Goal: Task Accomplishment & Management: Complete application form

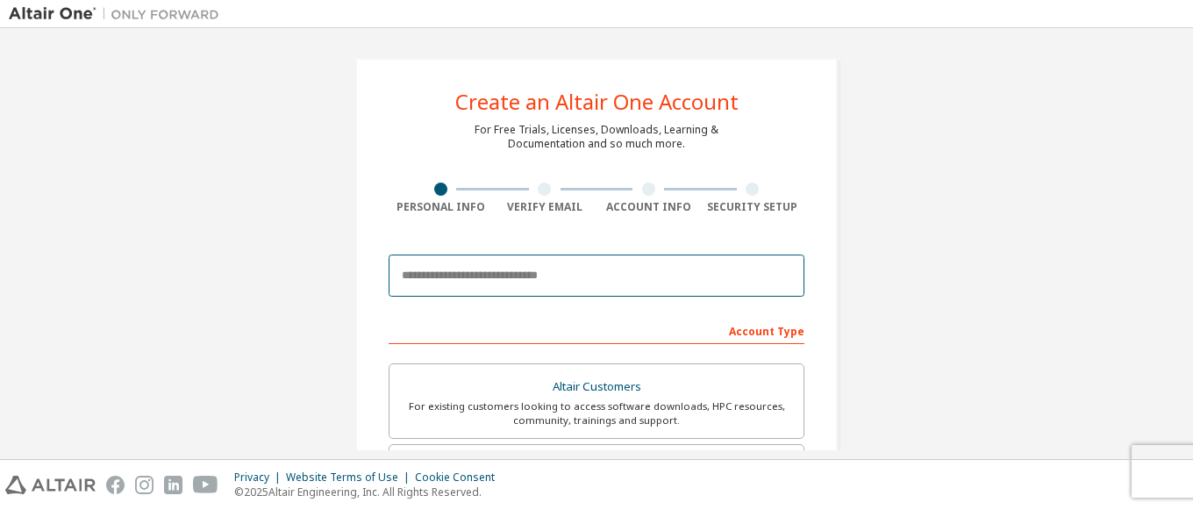
click at [454, 278] on input "email" at bounding box center [597, 275] width 416 height 42
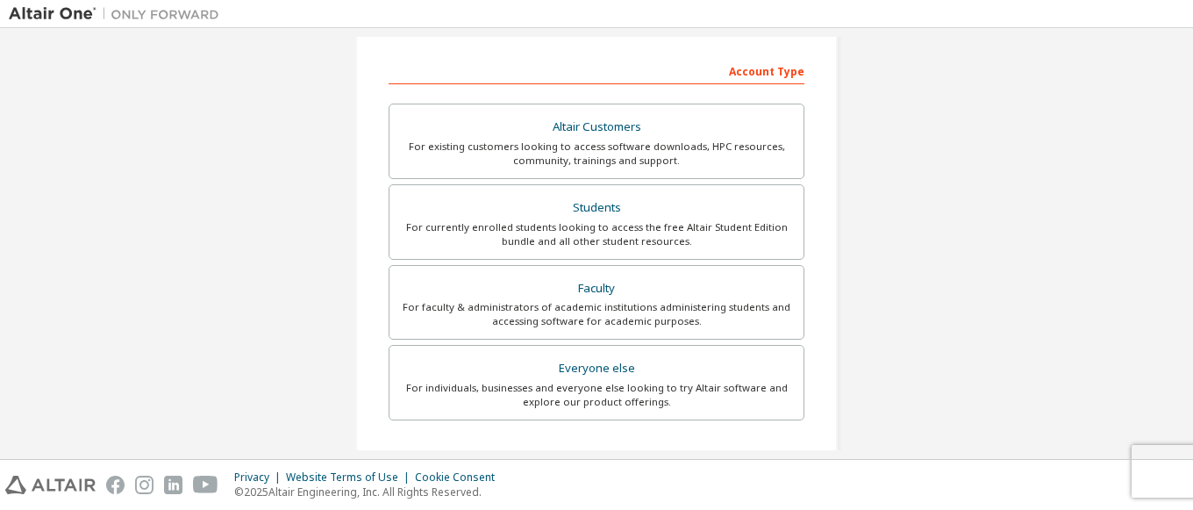
scroll to position [263, 0]
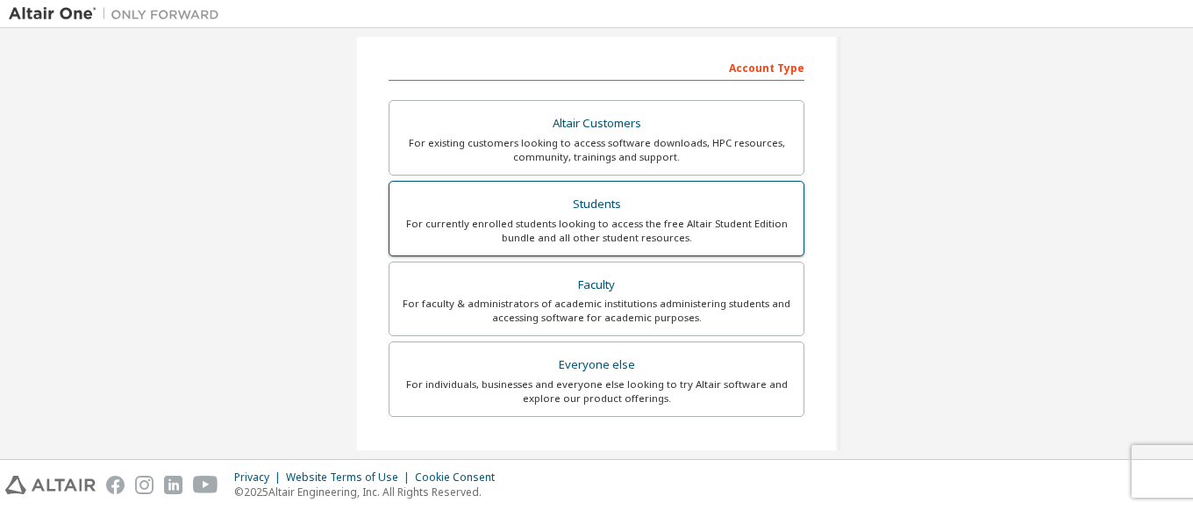
type input "**********"
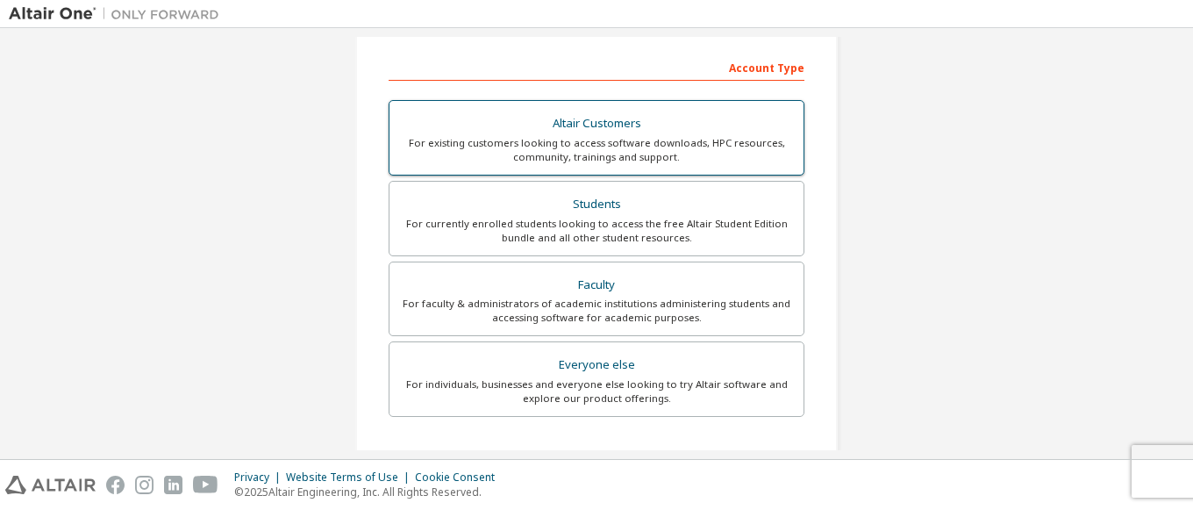
drag, startPoint x: 576, startPoint y: 184, endPoint x: 572, endPoint y: 205, distance: 21.4
click at [574, 191] on label "Students For currently enrolled students looking to access the free Altair Stud…" at bounding box center [597, 218] width 416 height 75
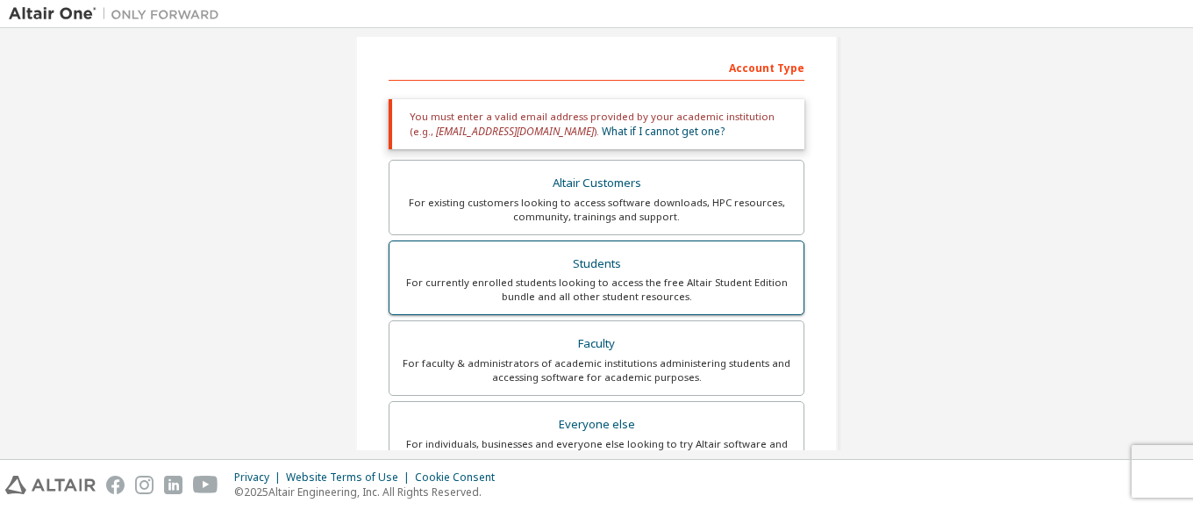
click at [588, 276] on div "For currently enrolled students looking to access the free Altair Student Editi…" at bounding box center [596, 290] width 393 height 28
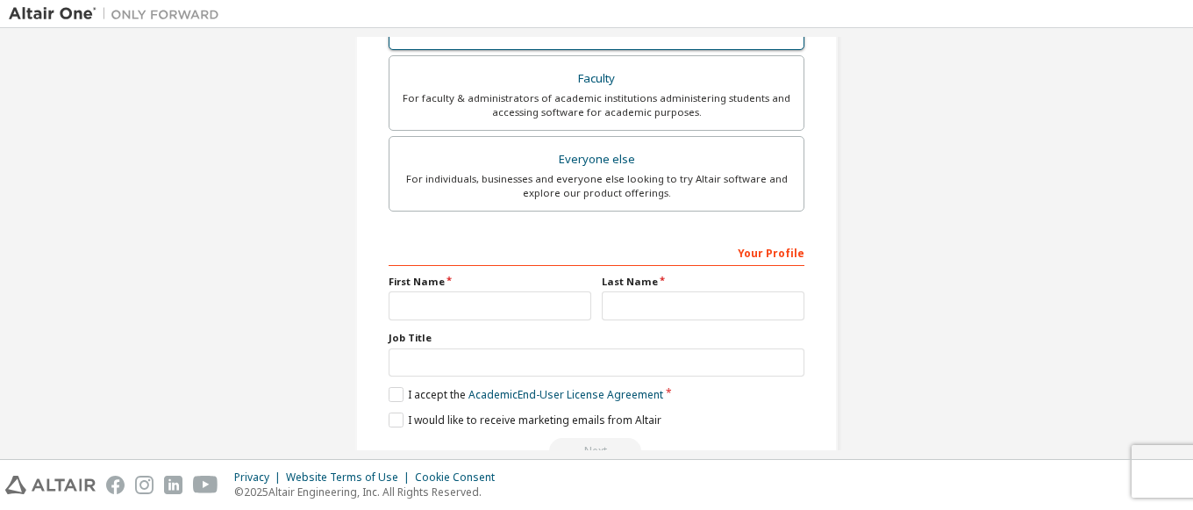
scroll to position [576, 0]
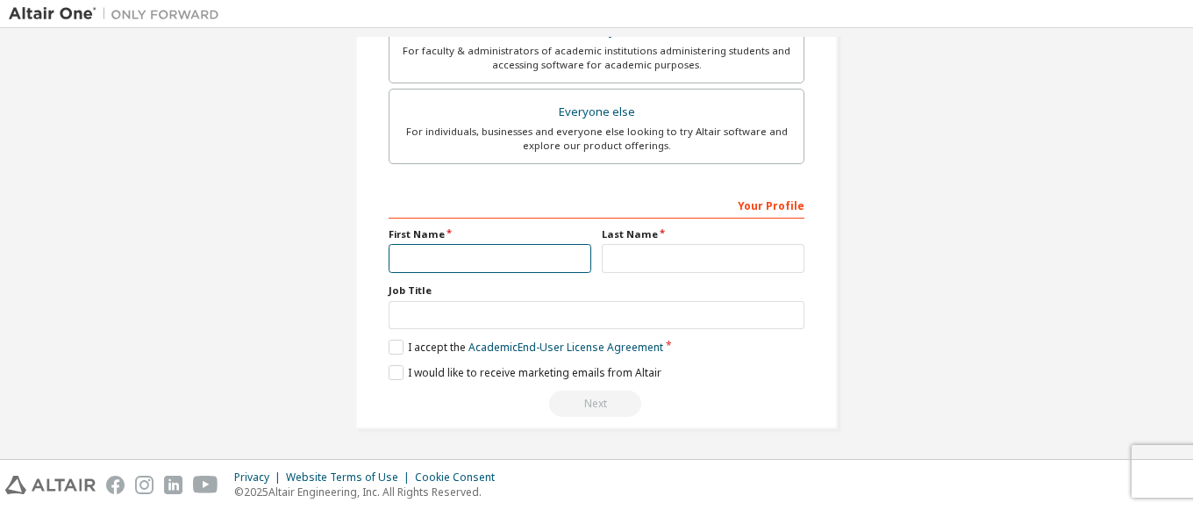
click at [473, 254] on input "text" at bounding box center [490, 258] width 203 height 29
type input "******"
click at [664, 264] on input "text" at bounding box center [703, 258] width 203 height 29
type input "********"
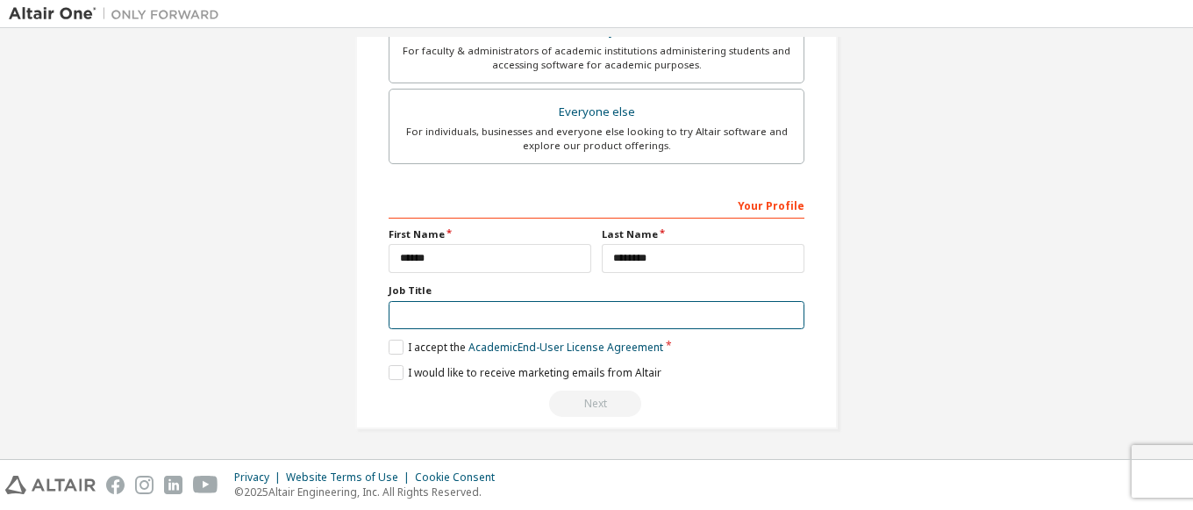
click at [491, 312] on input "text" at bounding box center [597, 315] width 416 height 29
type input "*********"
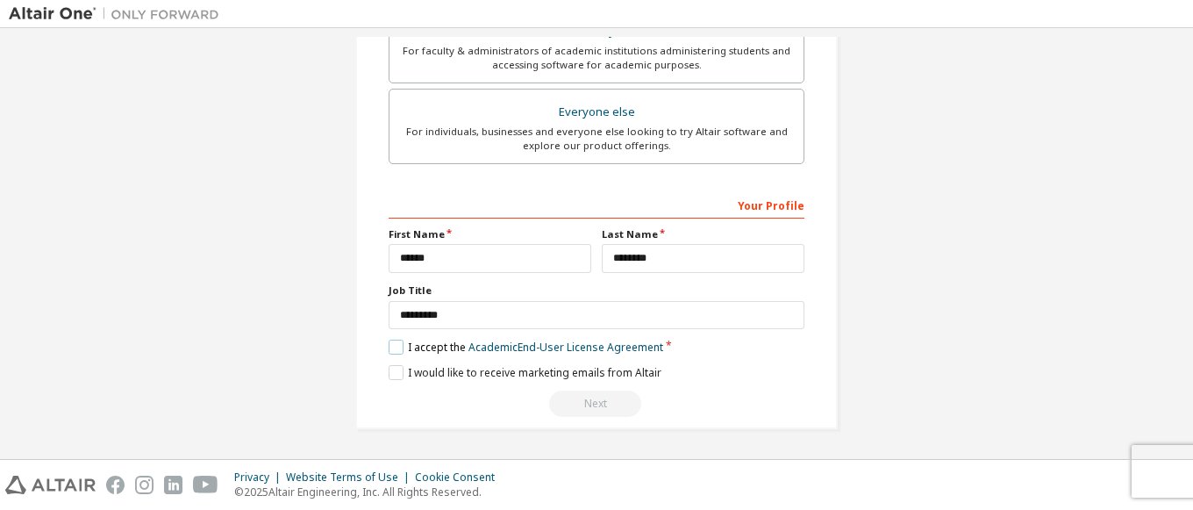
click at [405, 349] on label "I accept the Academic End-User License Agreement" at bounding box center [526, 347] width 275 height 15
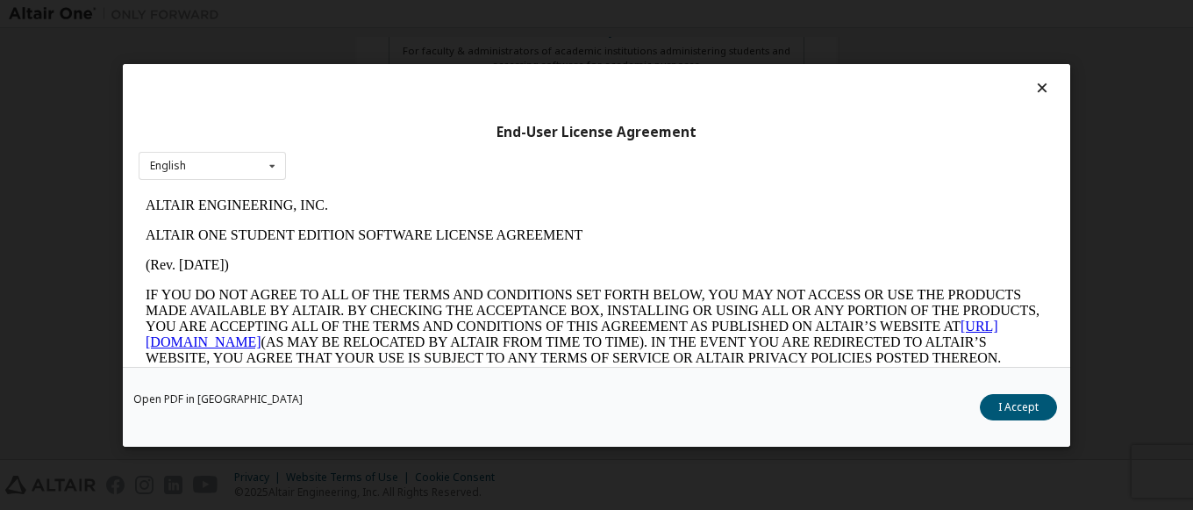
scroll to position [0, 0]
click at [1014, 410] on button "I Accept" at bounding box center [1018, 406] width 77 height 26
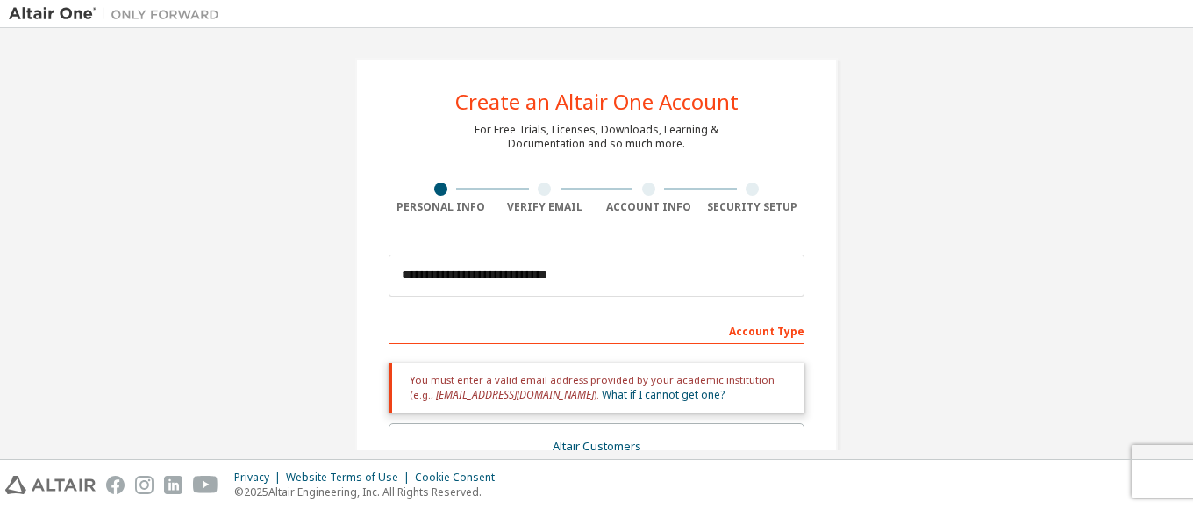
click at [543, 189] on div at bounding box center [544, 189] width 13 height 13
click at [520, 192] on div at bounding box center [545, 189] width 104 height 13
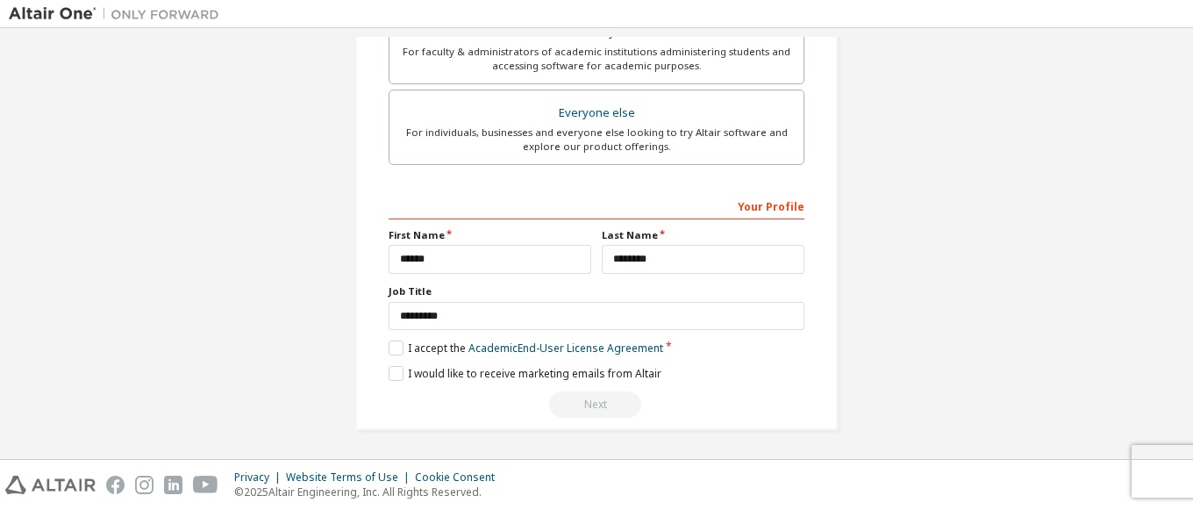
scroll to position [576, 0]
click at [530, 369] on label "I would like to receive marketing emails from Altair" at bounding box center [525, 372] width 273 height 15
click at [556, 362] on div "**********" at bounding box center [597, 303] width 416 height 227
click at [551, 374] on label "I would like to receive marketing emails from Altair" at bounding box center [525, 372] width 273 height 15
click at [608, 408] on div "Next" at bounding box center [597, 404] width 416 height 26
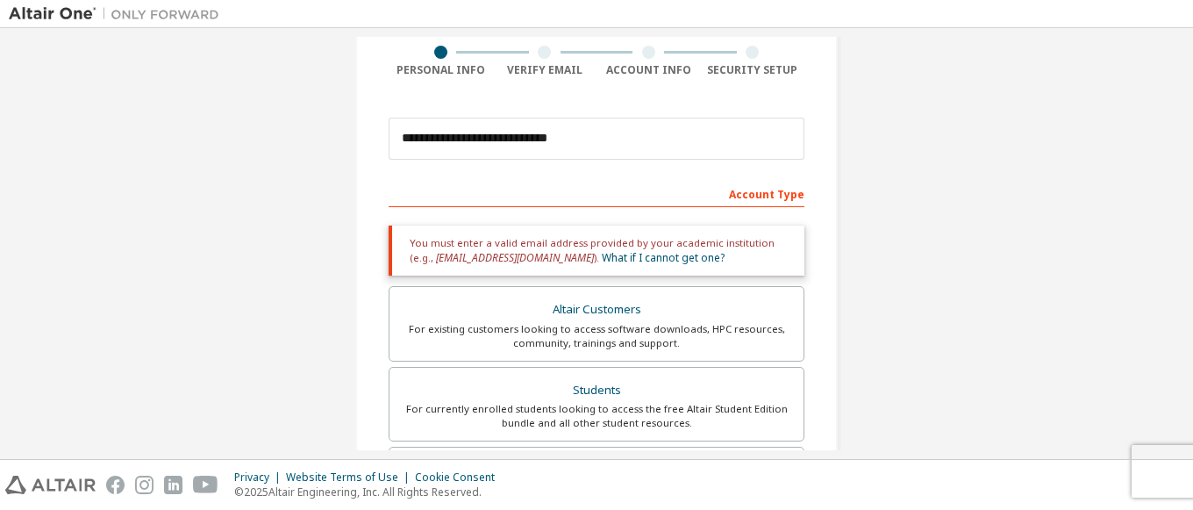
scroll to position [0, 0]
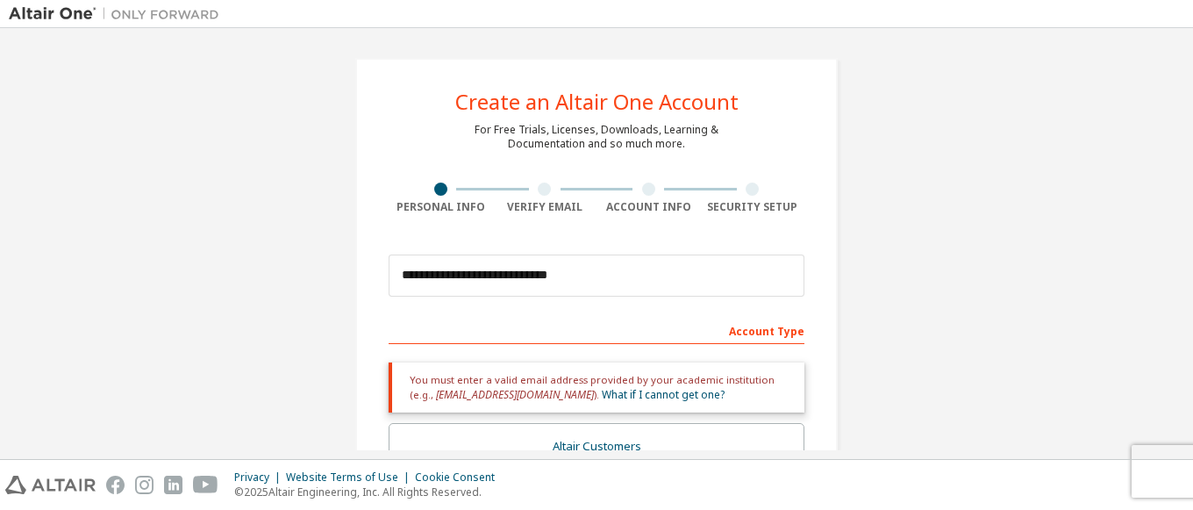
click at [546, 191] on div at bounding box center [544, 189] width 13 height 13
click at [545, 184] on div at bounding box center [544, 189] width 13 height 13
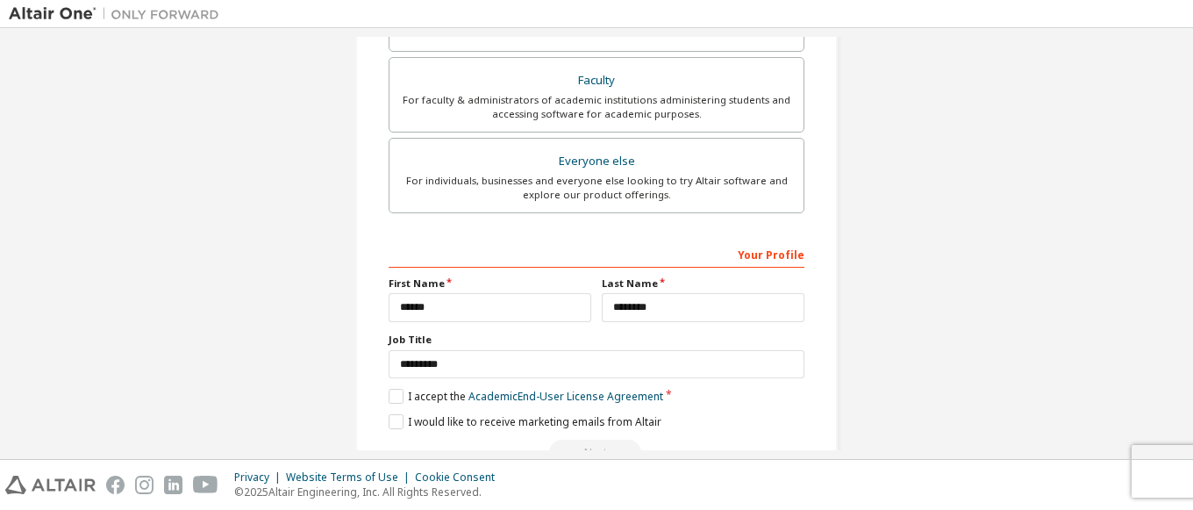
scroll to position [576, 0]
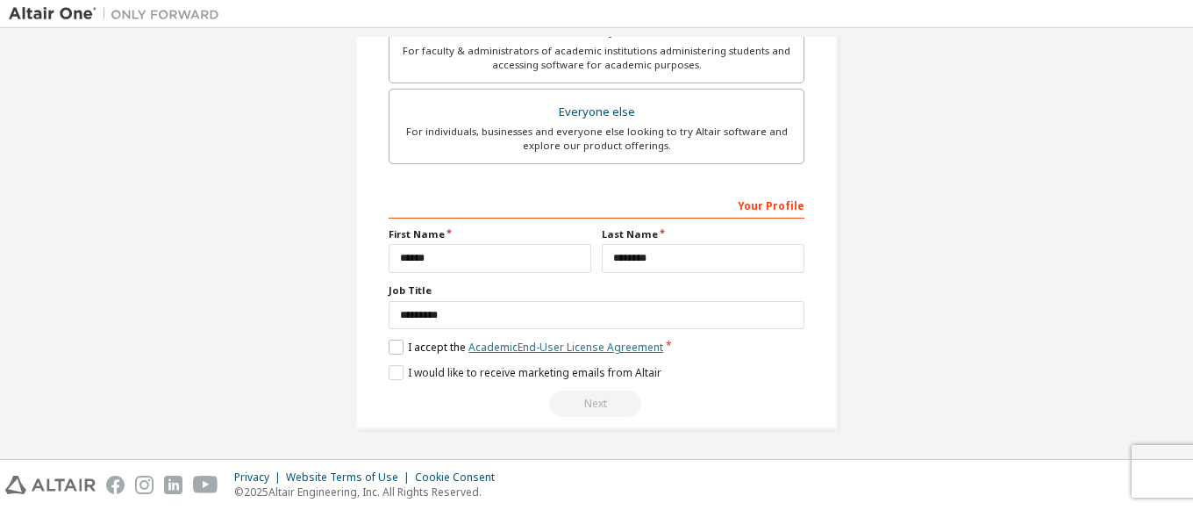
click at [573, 348] on link "Academic End-User License Agreement" at bounding box center [566, 347] width 195 height 15
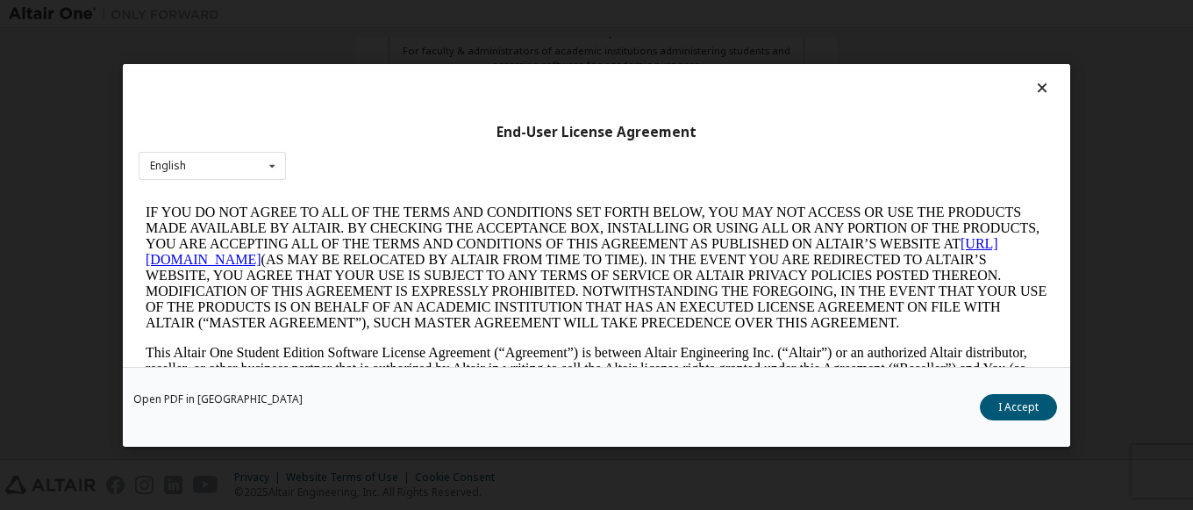
scroll to position [39, 0]
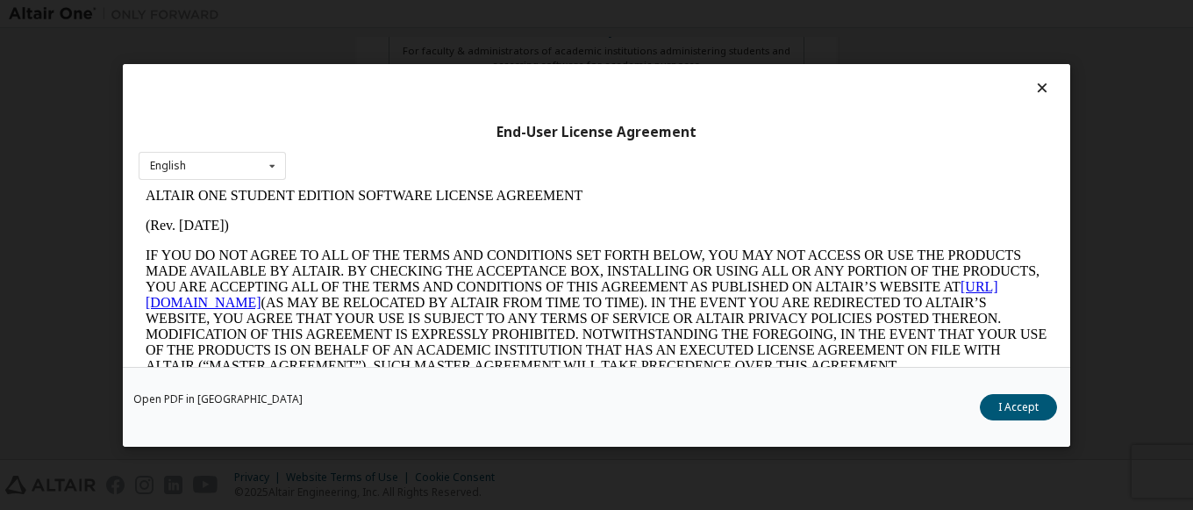
click at [234, 305] on link "[URL][DOMAIN_NAME]" at bounding box center [572, 294] width 853 height 31
drag, startPoint x: 292, startPoint y: 159, endPoint x: 287, endPoint y: 179, distance: 20.9
click at [293, 163] on div "End-User License Agreement English English" at bounding box center [597, 215] width 948 height 303
click at [279, 166] on icon at bounding box center [273, 165] width 22 height 27
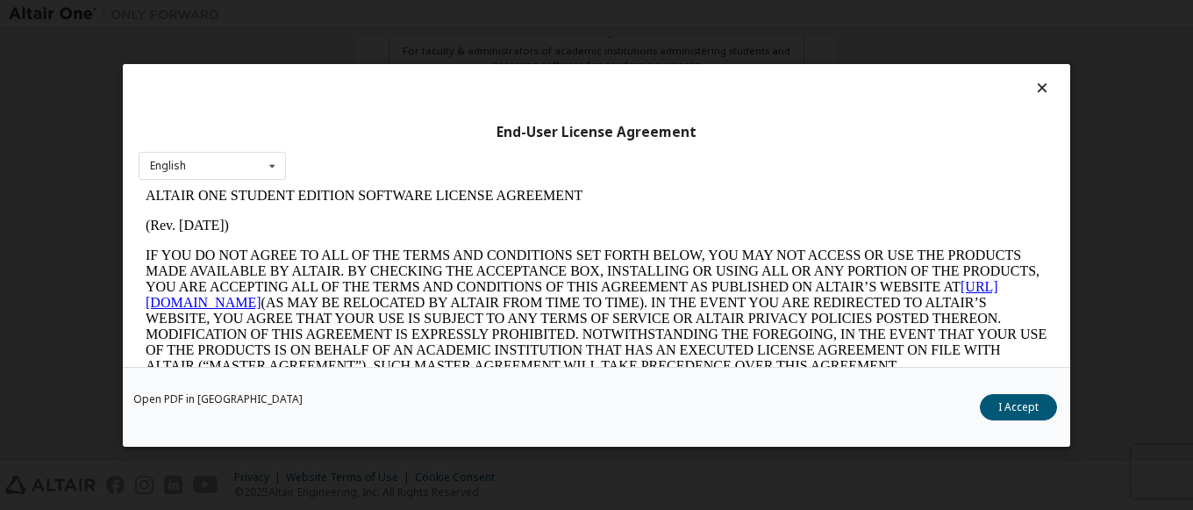
click at [1034, 87] on icon at bounding box center [1043, 88] width 18 height 16
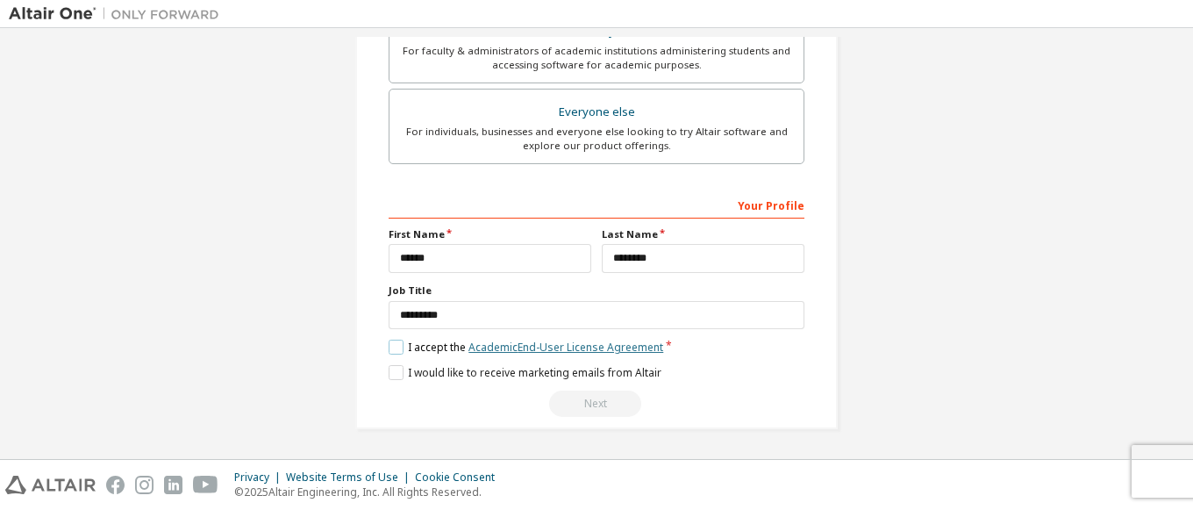
click at [565, 346] on link "Academic End-User License Agreement" at bounding box center [566, 347] width 195 height 15
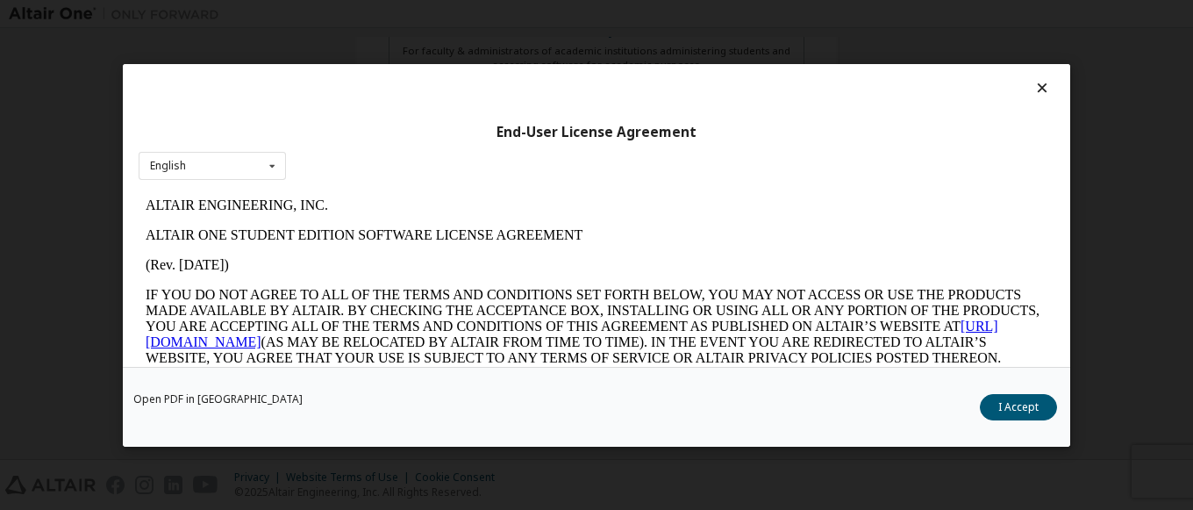
scroll to position [0, 0]
click at [1008, 397] on button "I Accept" at bounding box center [1018, 406] width 77 height 26
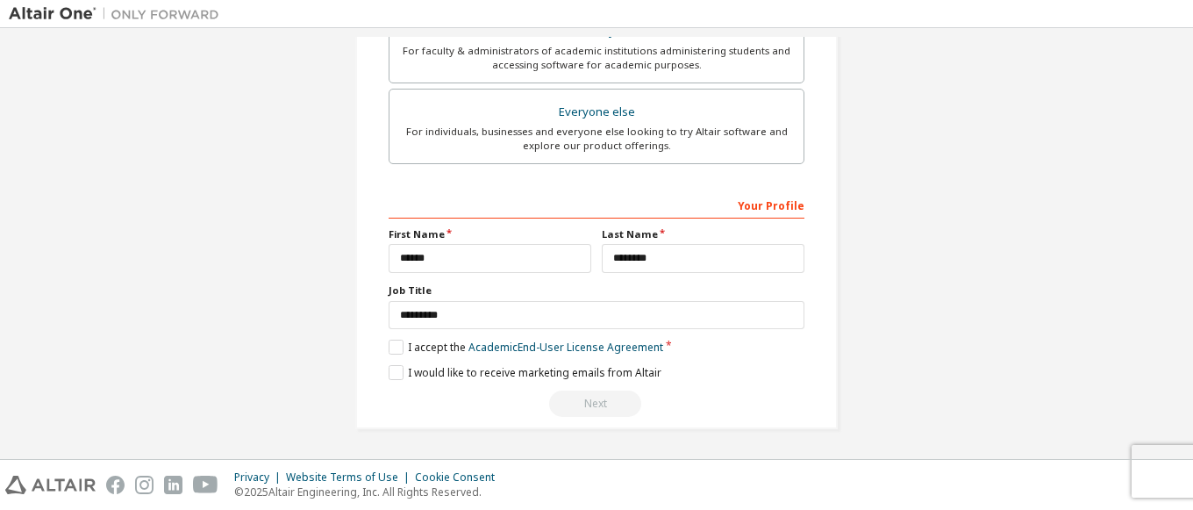
click at [1163, 476] on div "Privacy Website Terms of Use Cookie Consent © 2025 Altair Engineering, Inc. All…" at bounding box center [596, 485] width 1193 height 50
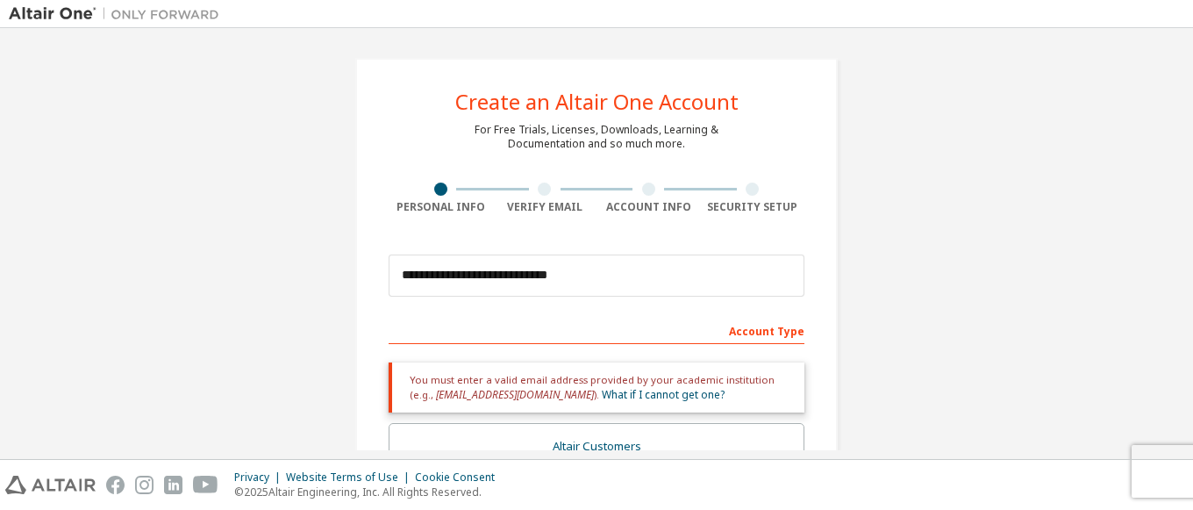
click at [540, 188] on div at bounding box center [544, 189] width 13 height 13
click at [651, 200] on div "Account Info" at bounding box center [649, 207] width 104 height 14
click at [744, 197] on div "Security Setup" at bounding box center [753, 199] width 104 height 32
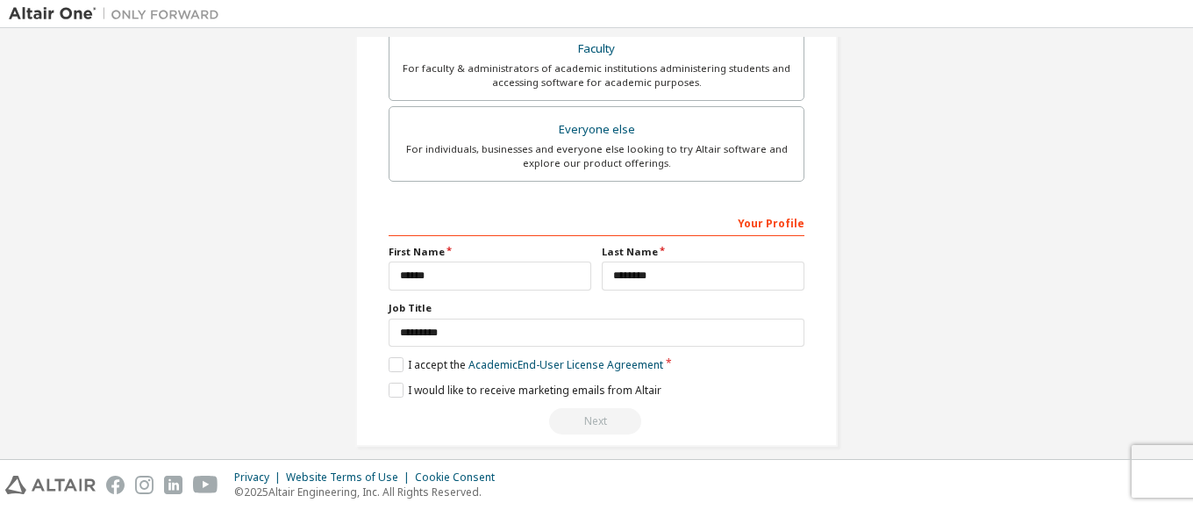
scroll to position [576, 0]
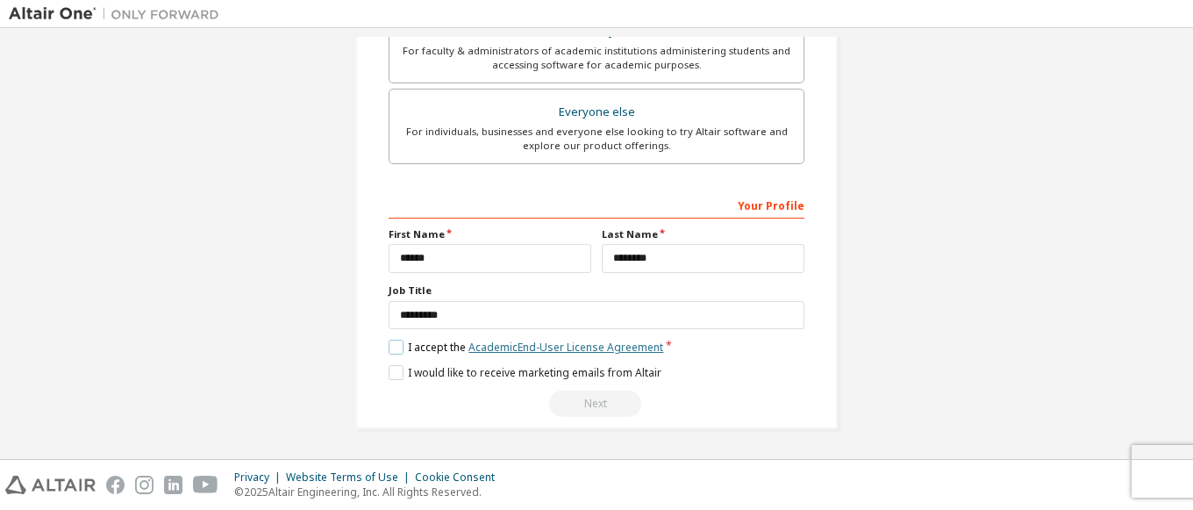
click at [634, 351] on link "Academic End-User License Agreement" at bounding box center [566, 347] width 195 height 15
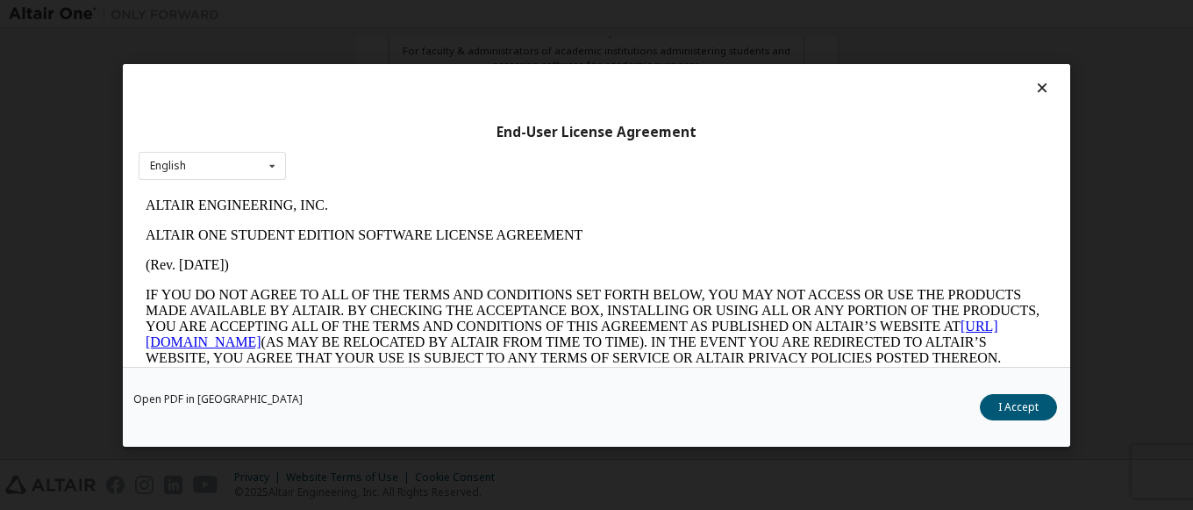
scroll to position [0, 0]
click at [269, 166] on icon at bounding box center [273, 165] width 22 height 27
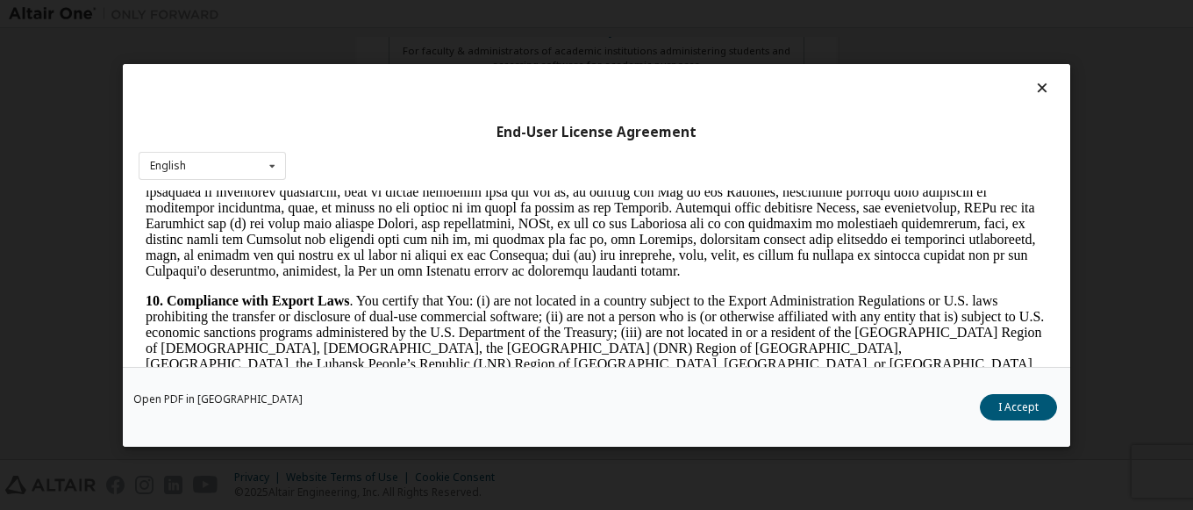
scroll to position [2230, 0]
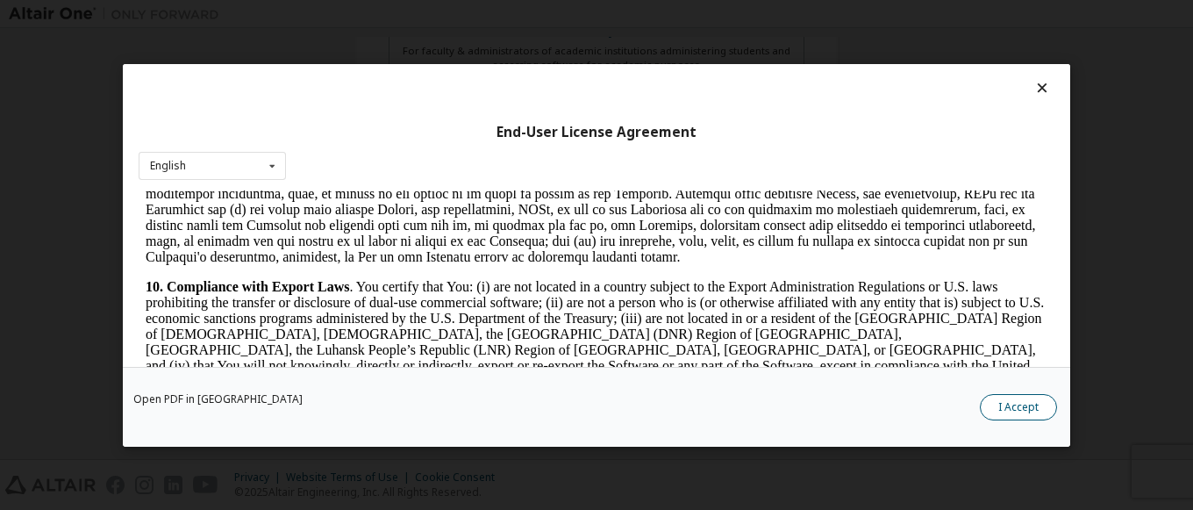
click at [1020, 412] on button "I Accept" at bounding box center [1018, 406] width 77 height 26
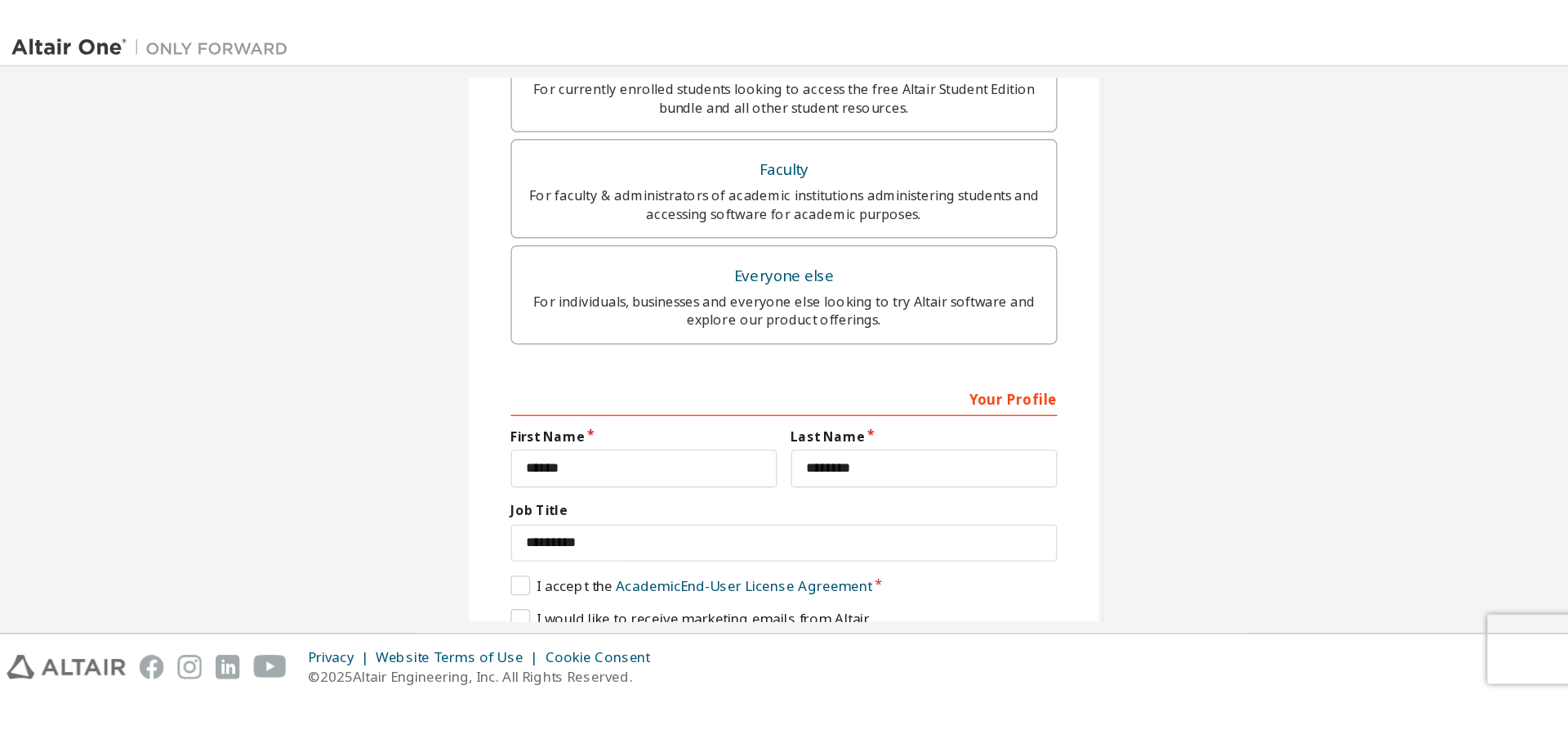
scroll to position [536, 0]
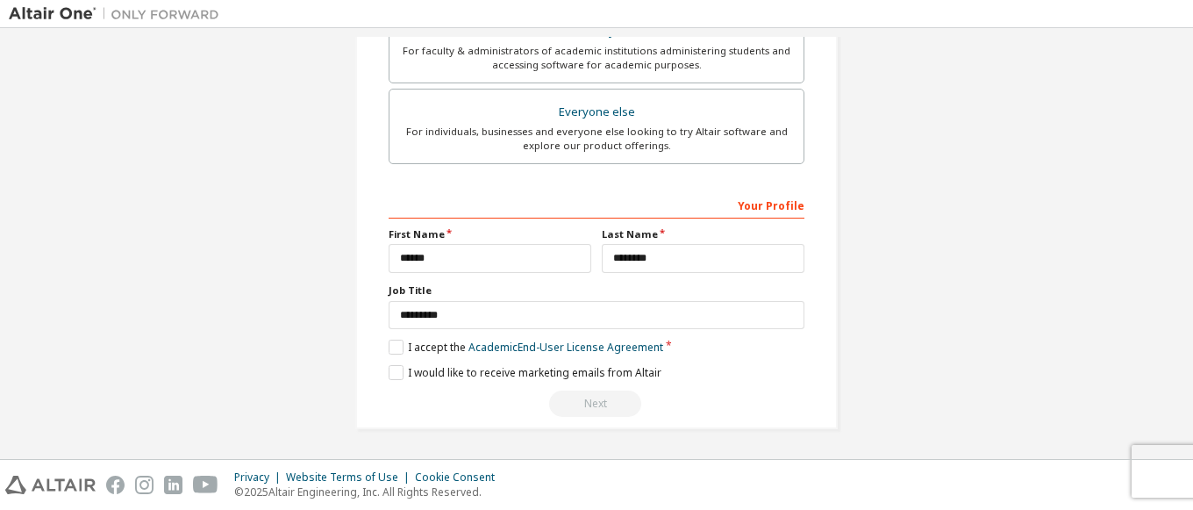
click at [1150, 472] on div "Privacy Website Terms of Use Cookie Consent © 2025 Altair Engineering, Inc. All…" at bounding box center [596, 485] width 1193 height 50
click at [1187, 475] on div "Privacy Website Terms of Use Cookie Consent © 2025 Altair Engineering, Inc. All…" at bounding box center [596, 485] width 1193 height 50
click at [1189, 462] on div "Privacy Website Terms of Use Cookie Consent © 2025 Altair Engineering, Inc. All…" at bounding box center [596, 485] width 1193 height 50
click at [1152, 478] on div "Privacy Website Terms of Use Cookie Consent © 2025 Altair Engineering, Inc. All…" at bounding box center [596, 485] width 1193 height 50
click at [1152, 487] on div "Privacy Website Terms of Use Cookie Consent © 2025 Altair Engineering, Inc. All…" at bounding box center [596, 485] width 1193 height 50
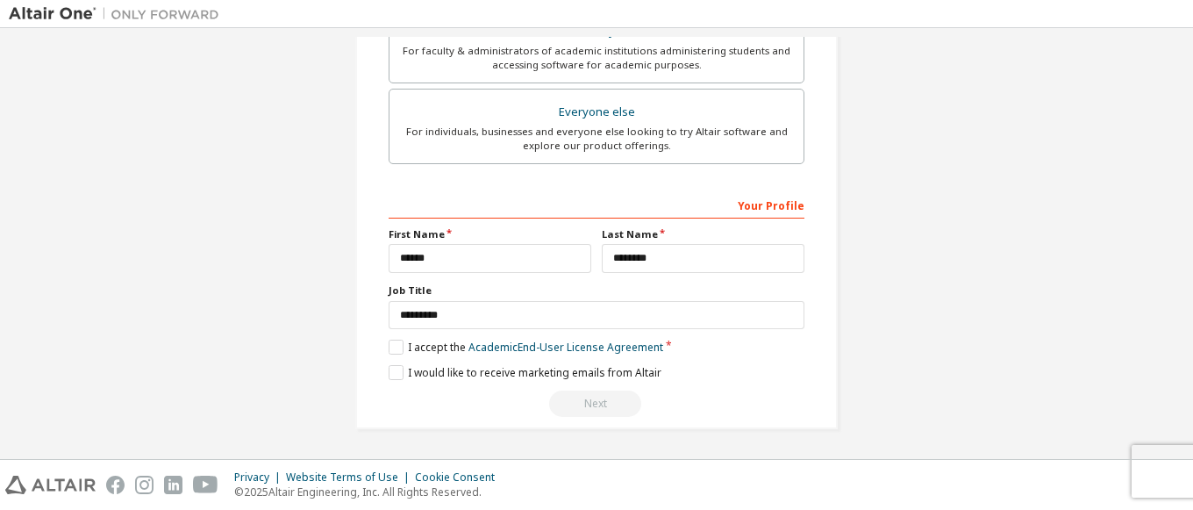
click at [1152, 487] on div "Privacy Website Terms of Use Cookie Consent © 2025 Altair Engineering, Inc. All…" at bounding box center [596, 485] width 1193 height 50
click at [1181, 487] on div "Privacy Website Terms of Use Cookie Consent © 2025 Altair Engineering, Inc. All…" at bounding box center [596, 485] width 1193 height 50
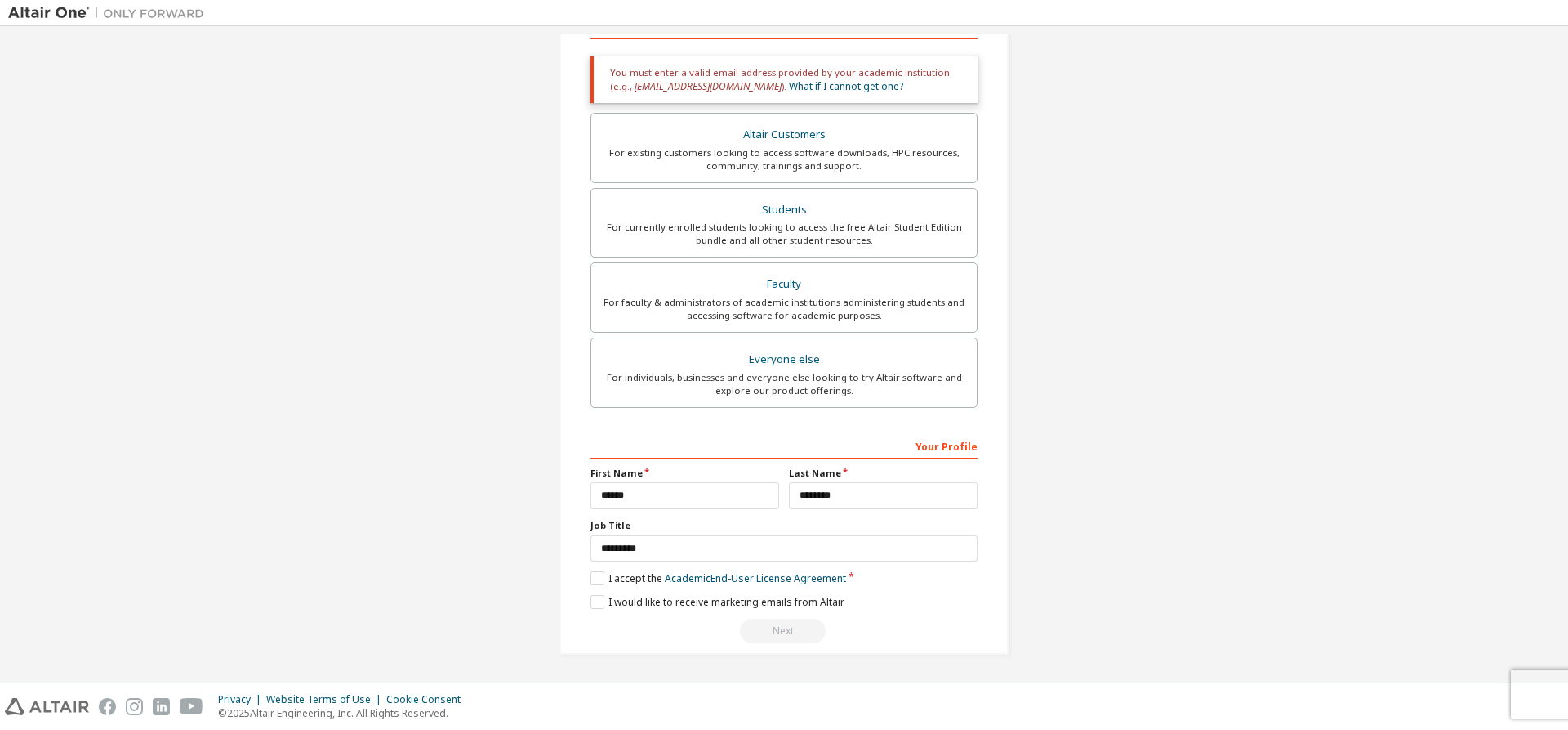
scroll to position [281, 0]
click at [1110, 474] on footer "Privacy Website Terms of Use Cookie Consent © 2025 Altair Engineering, Inc. All…" at bounding box center [784, 706] width 1568 height 47
click at [590, 474] on label "I would like to receive marketing emails from Altair" at bounding box center [717, 602] width 254 height 14
click at [784, 474] on div "Next" at bounding box center [784, 630] width 387 height 24
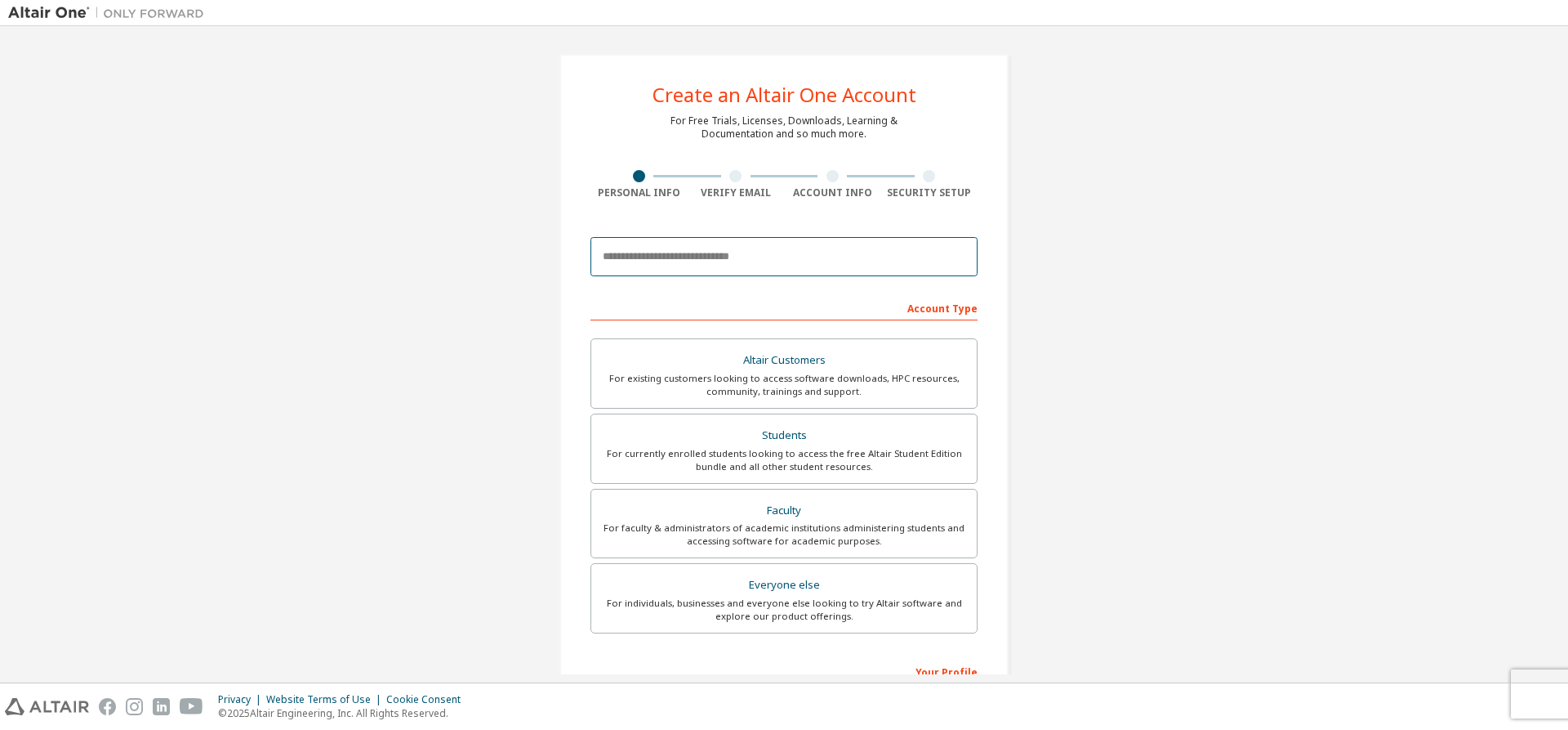
click at [637, 251] on input "email" at bounding box center [784, 256] width 387 height 39
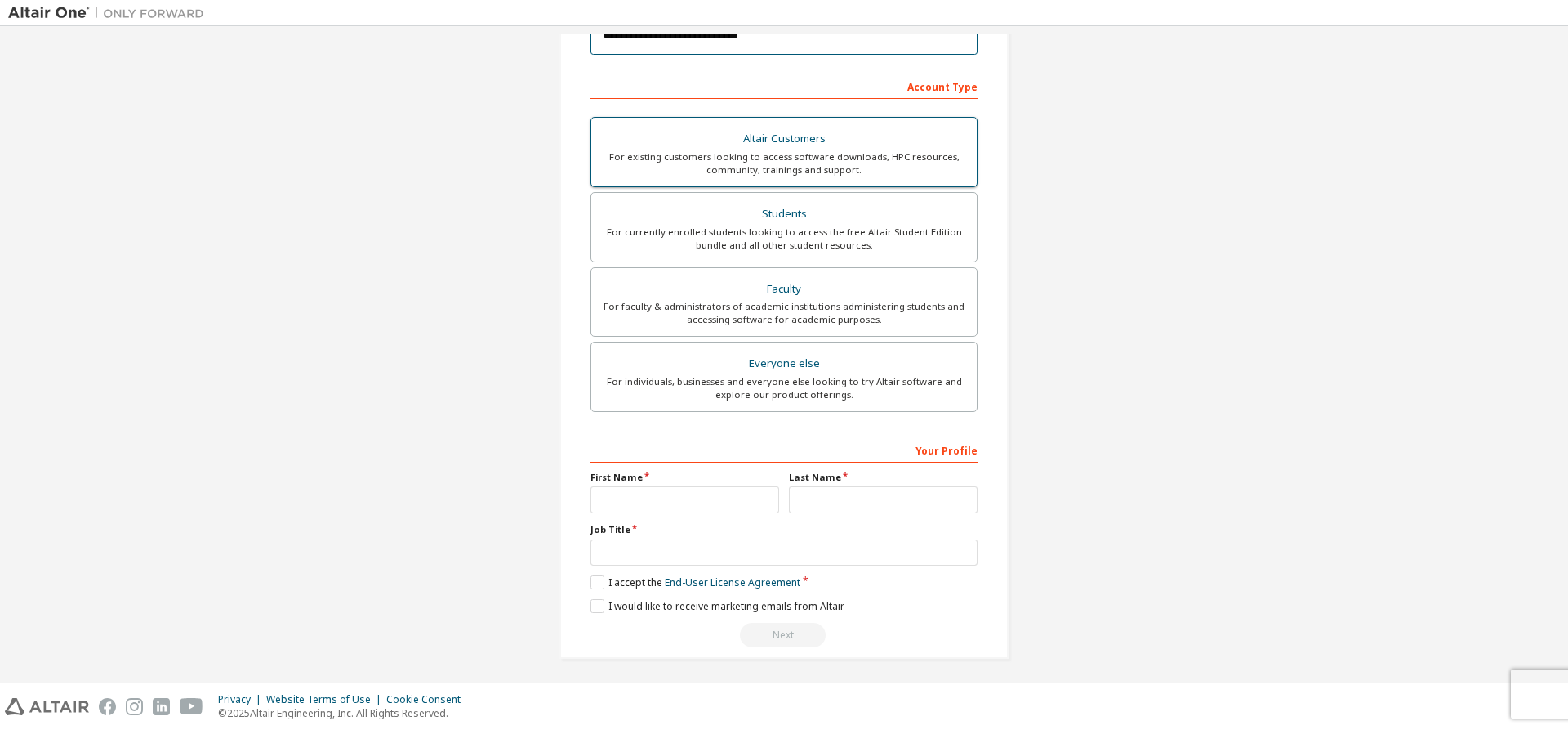
scroll to position [225, 0]
type input "**********"
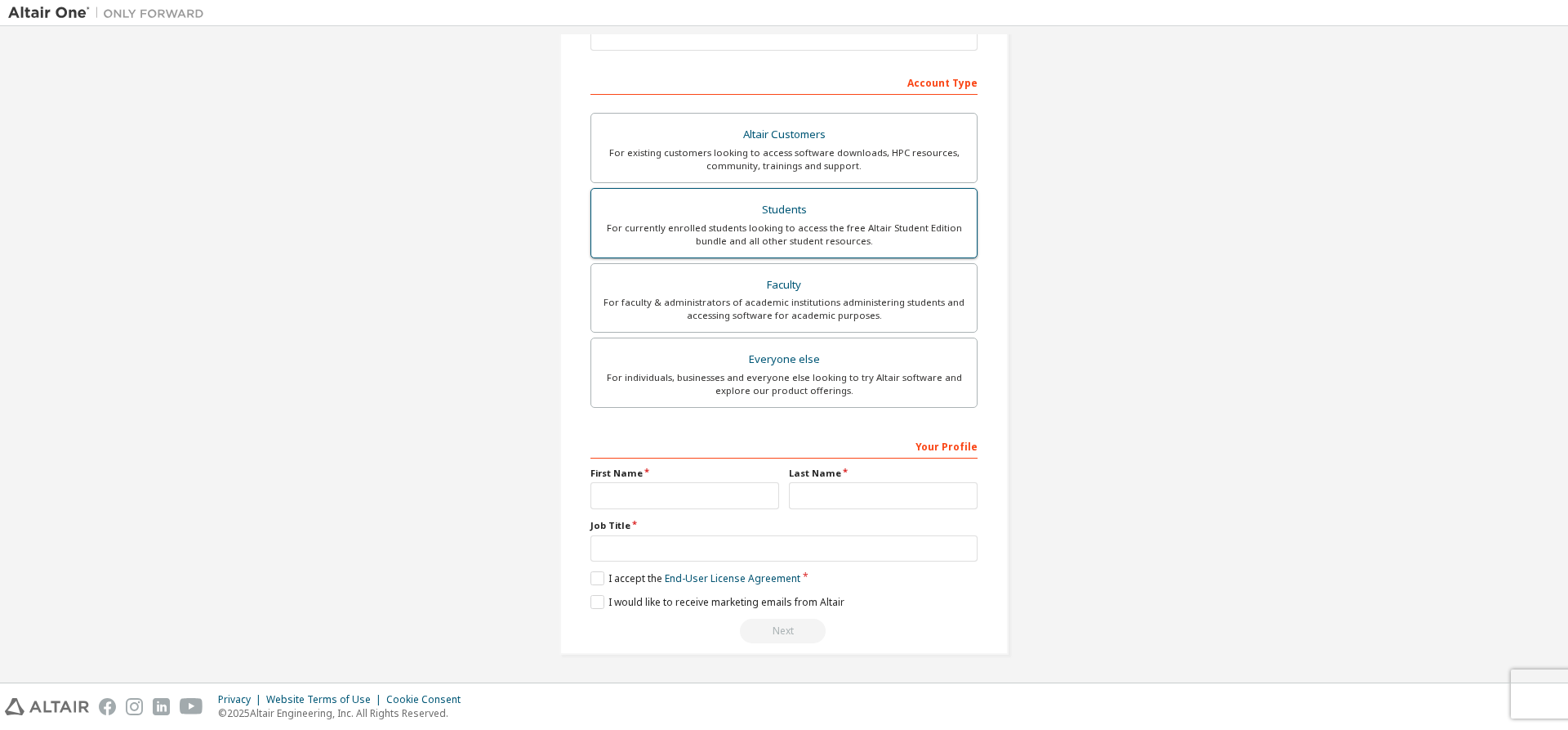
click at [759, 237] on div "For currently enrolled students looking to access the free Altair Student Editi…" at bounding box center [784, 235] width 366 height 26
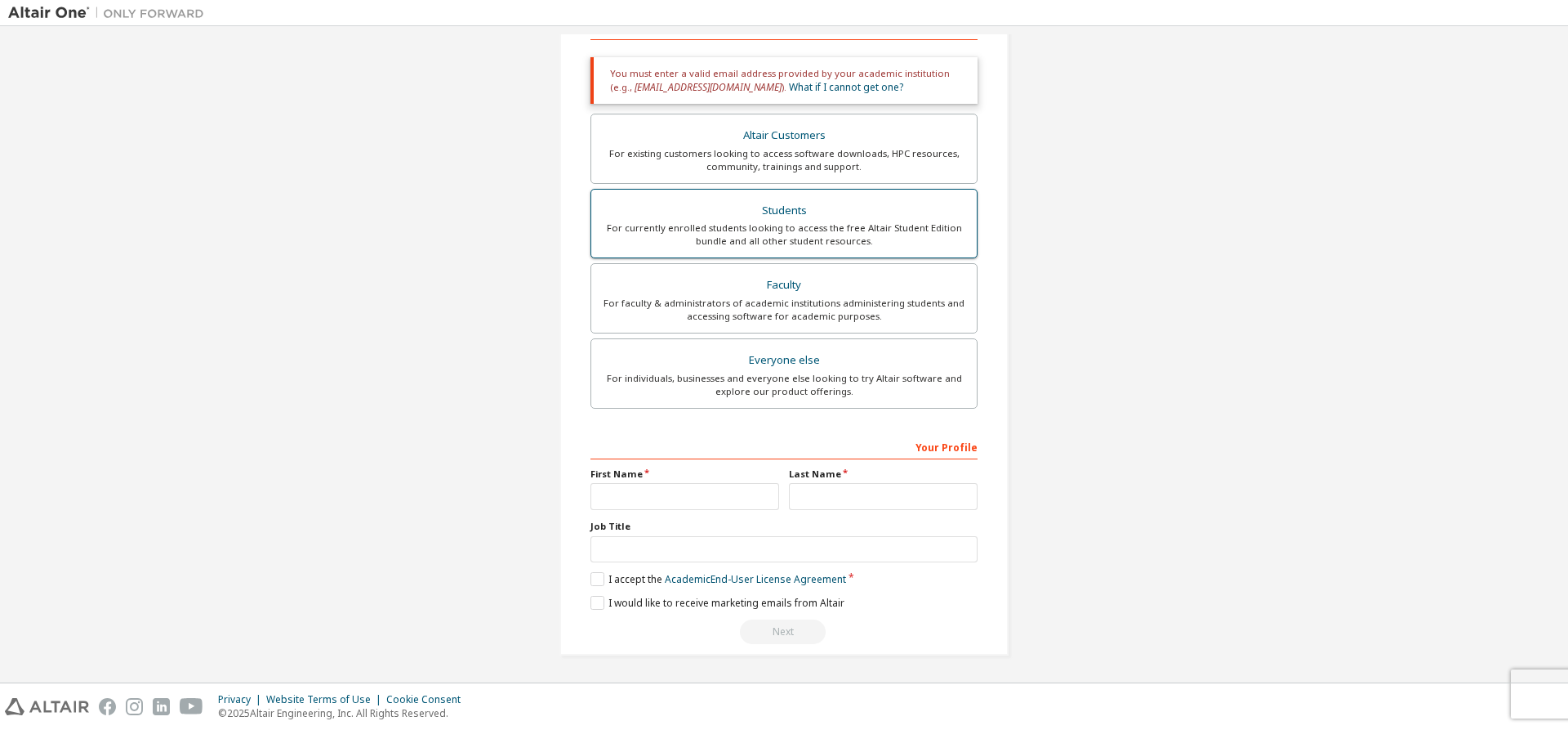
scroll to position [281, 0]
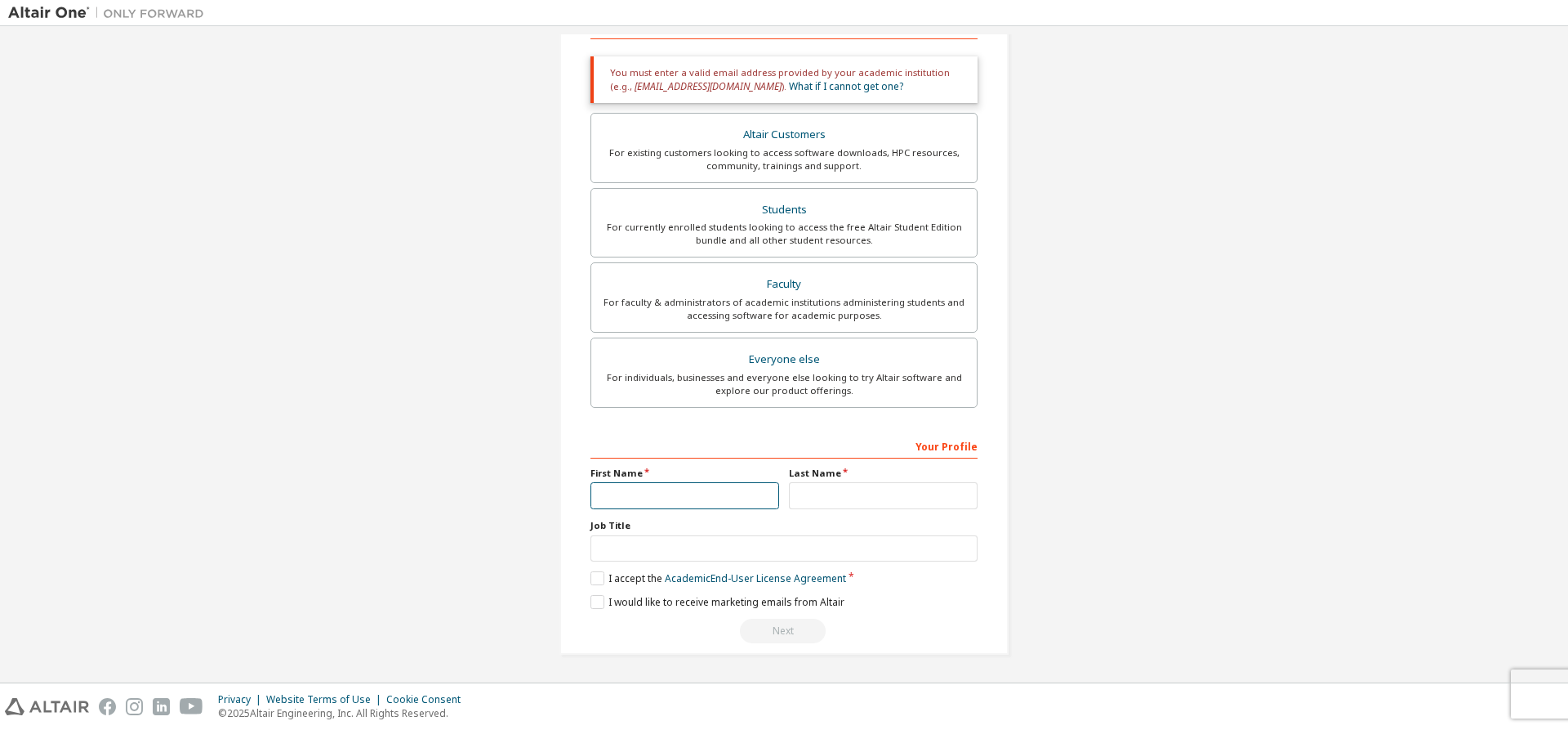
click at [600, 500] on input "text" at bounding box center [684, 495] width 189 height 27
type input "******"
click at [811, 501] on input "text" at bounding box center [883, 495] width 189 height 27
click at [800, 497] on input "********" at bounding box center [883, 495] width 189 height 27
type input "********"
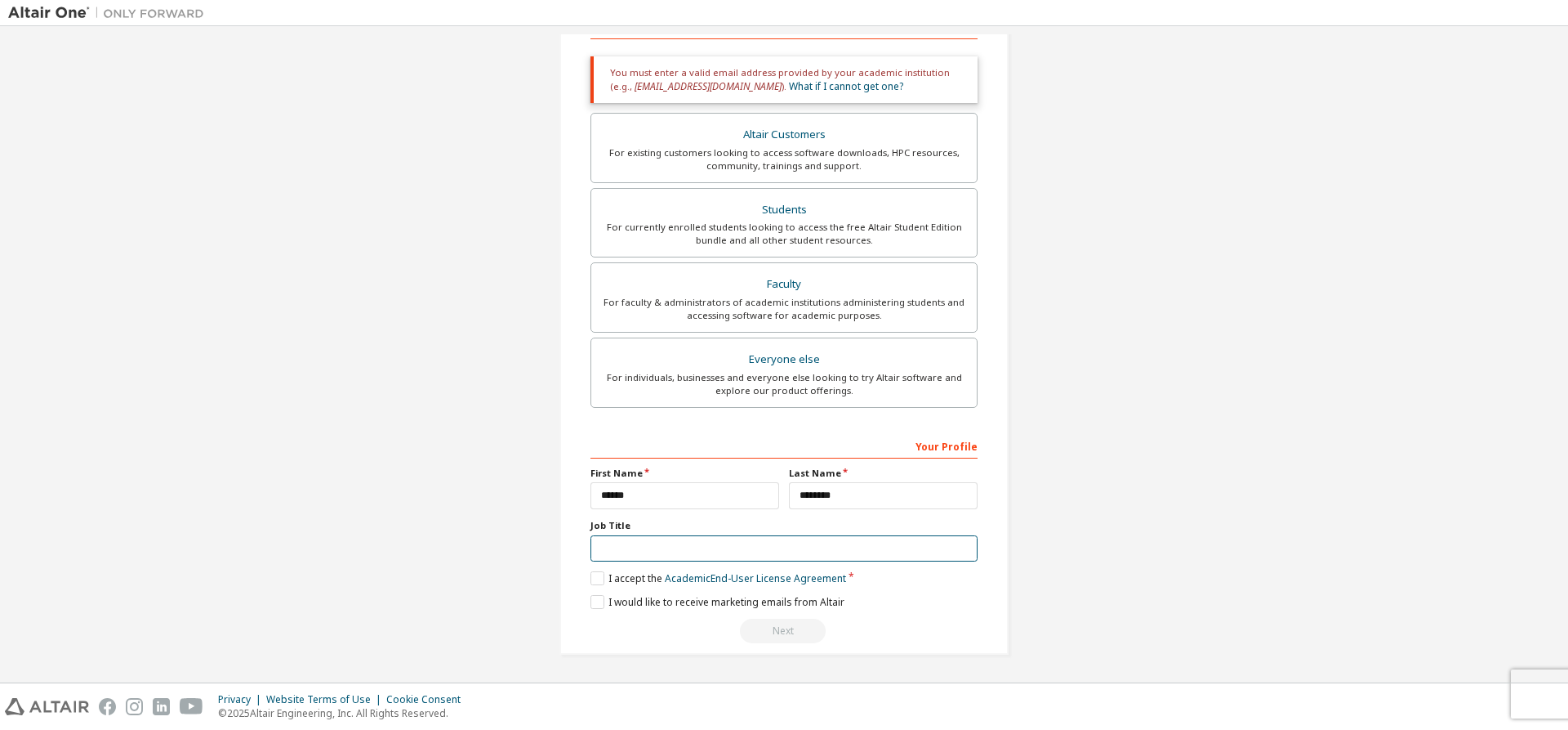
click at [709, 552] on input "text" at bounding box center [784, 548] width 387 height 27
type input "*******"
click at [603, 577] on label "I accept the Academic End-User License Agreement" at bounding box center [717, 577] width 256 height 14
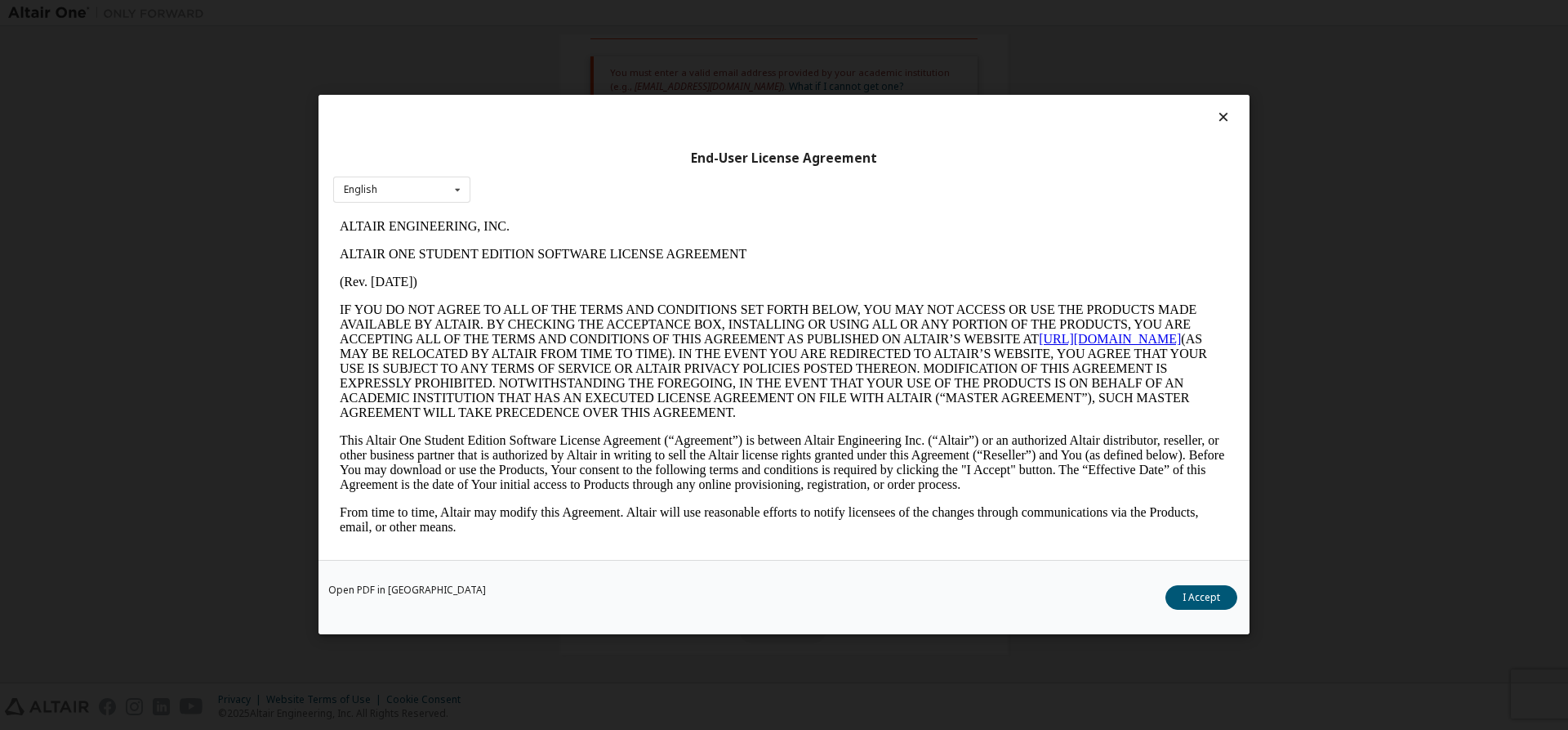
scroll to position [0, 0]
click at [1205, 598] on button "I Accept" at bounding box center [1200, 598] width 72 height 24
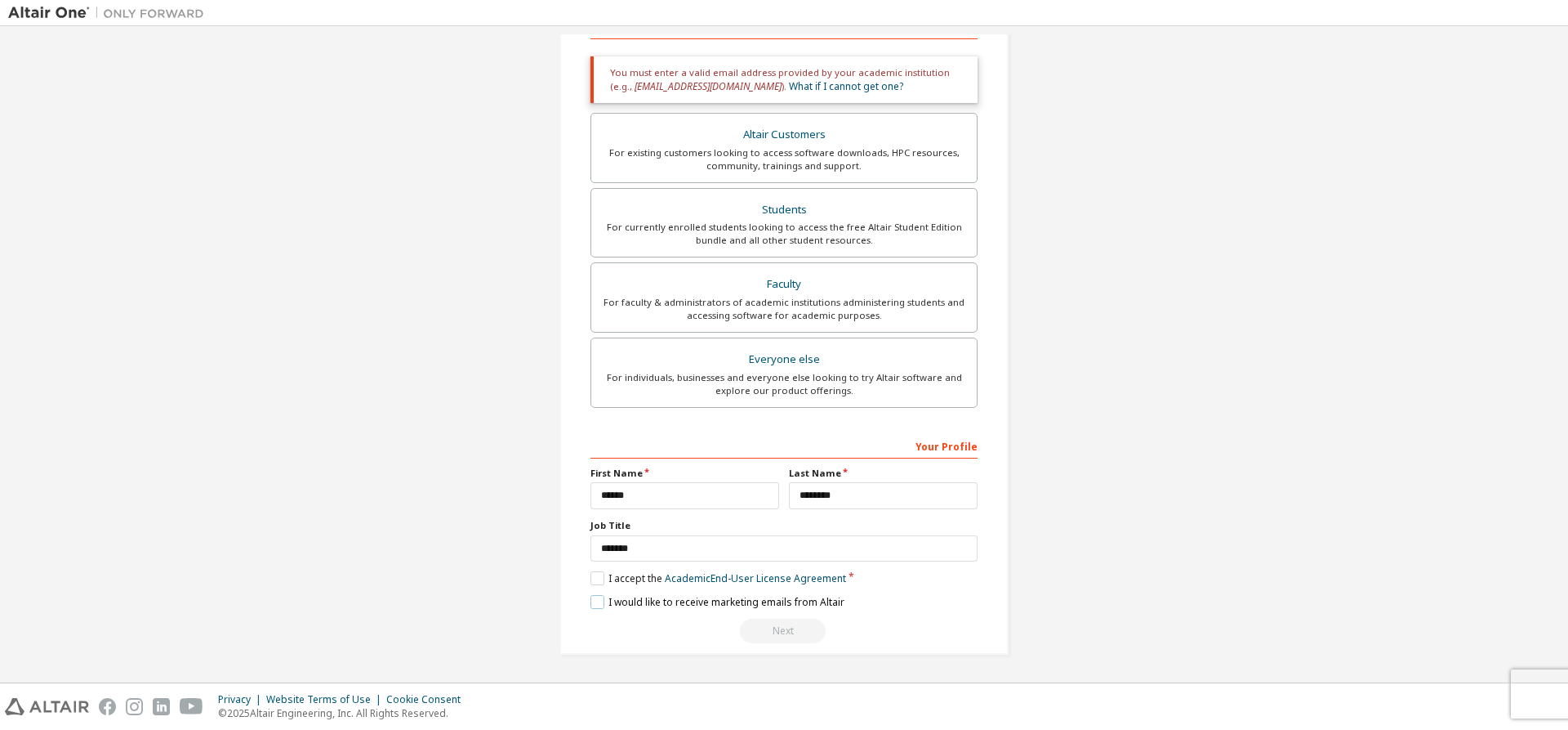
click at [592, 604] on label "I would like to receive marketing emails from Altair" at bounding box center [717, 602] width 254 height 14
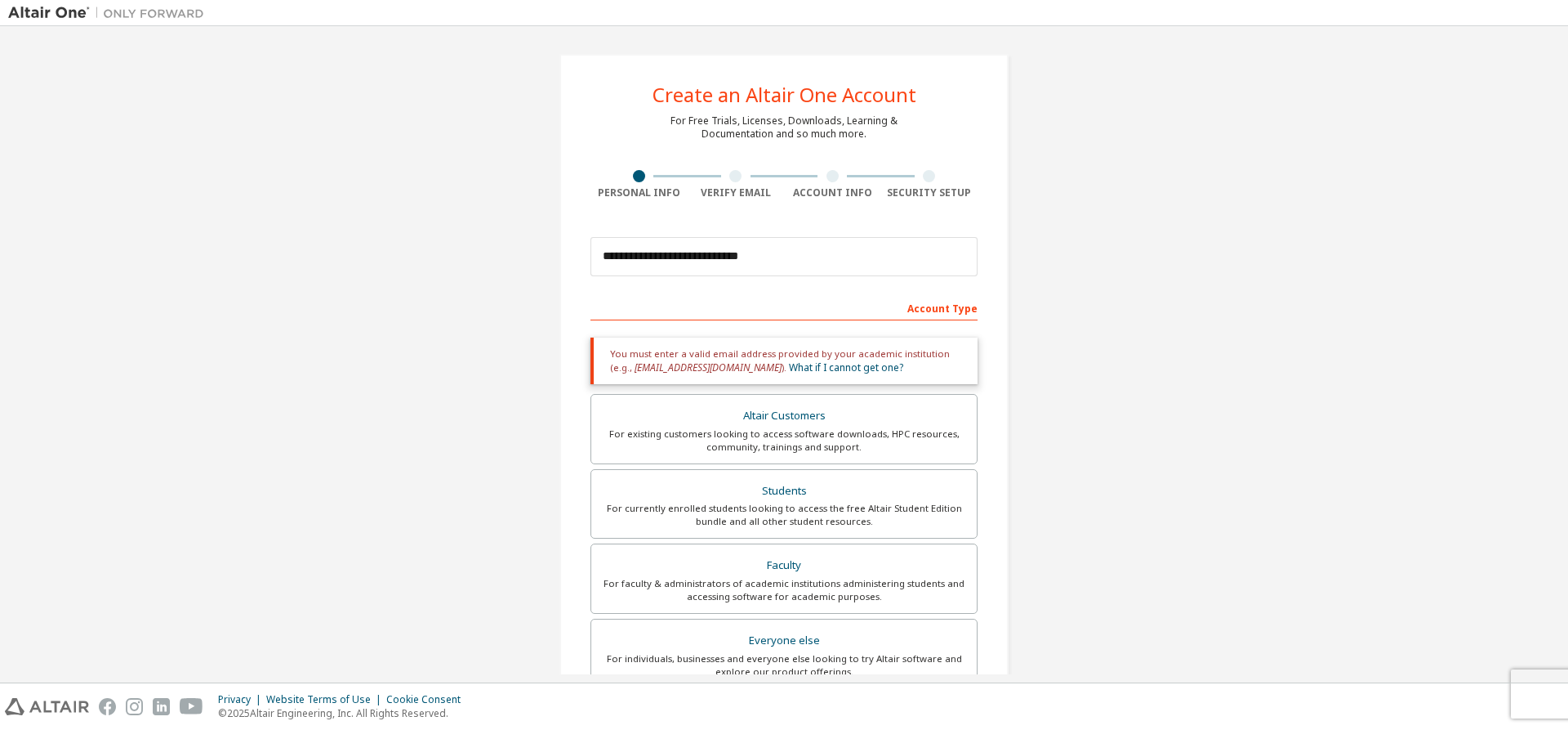
click at [730, 178] on div at bounding box center [735, 176] width 12 height 12
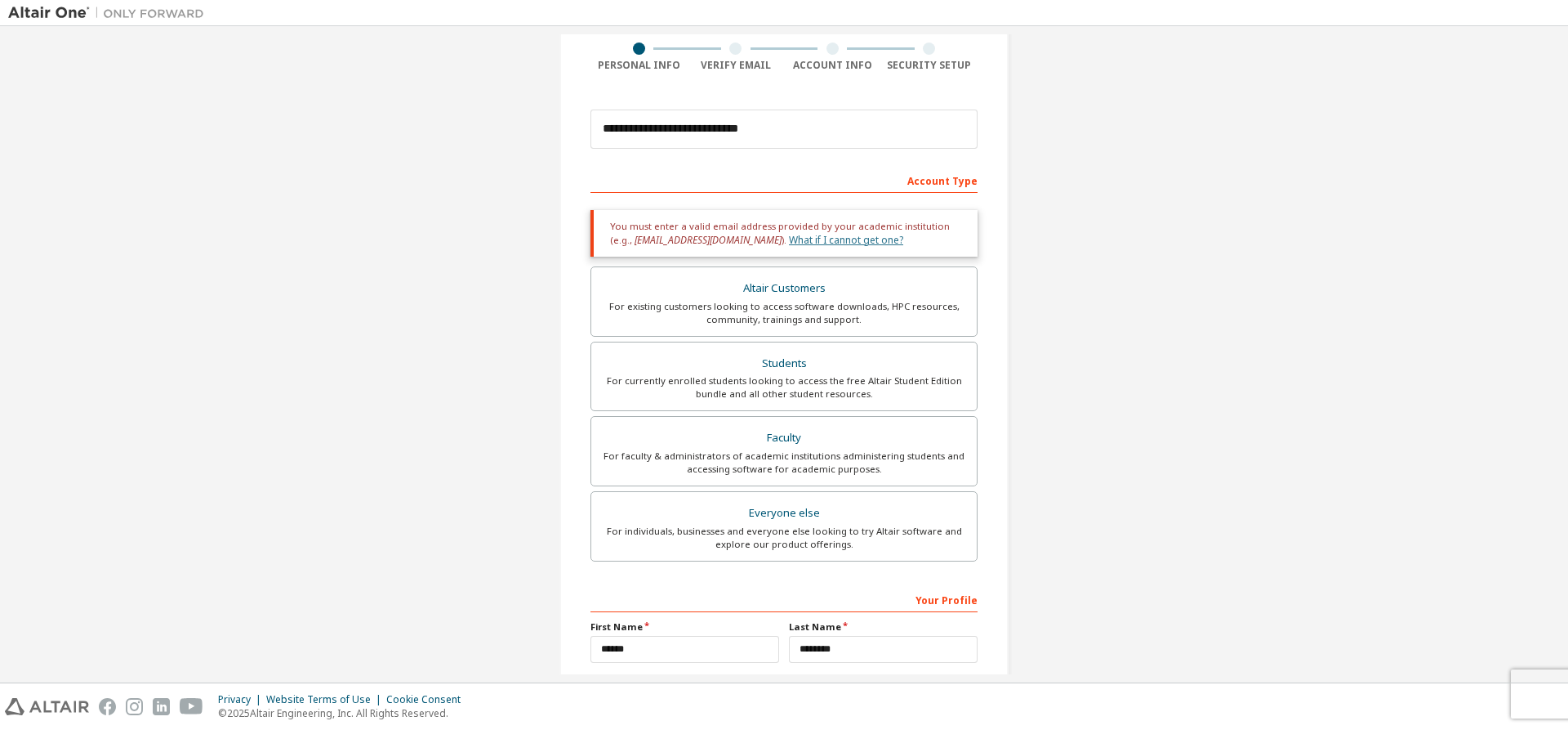
scroll to position [281, 0]
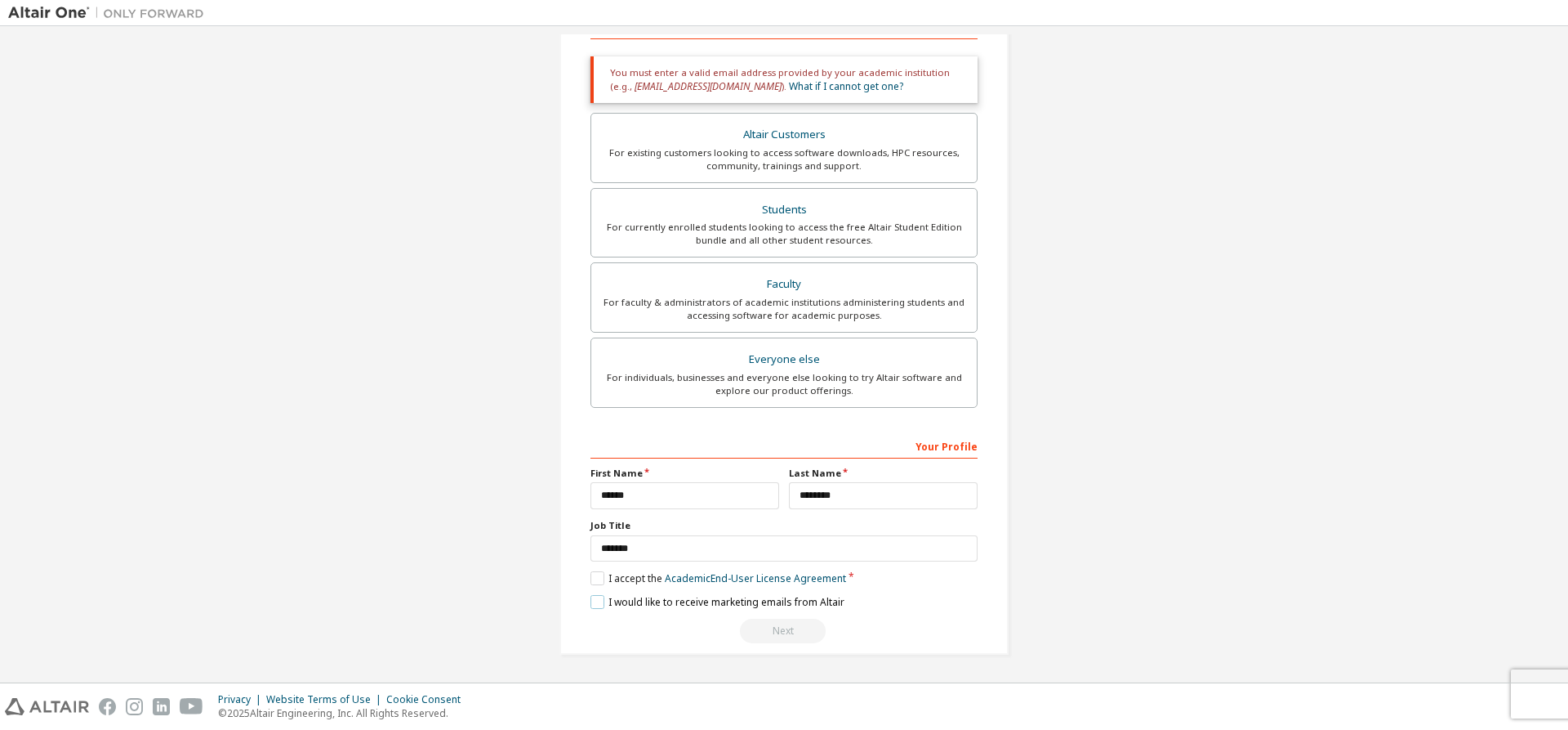
click at [590, 602] on label "I would like to receive marketing emails from Altair" at bounding box center [717, 602] width 254 height 14
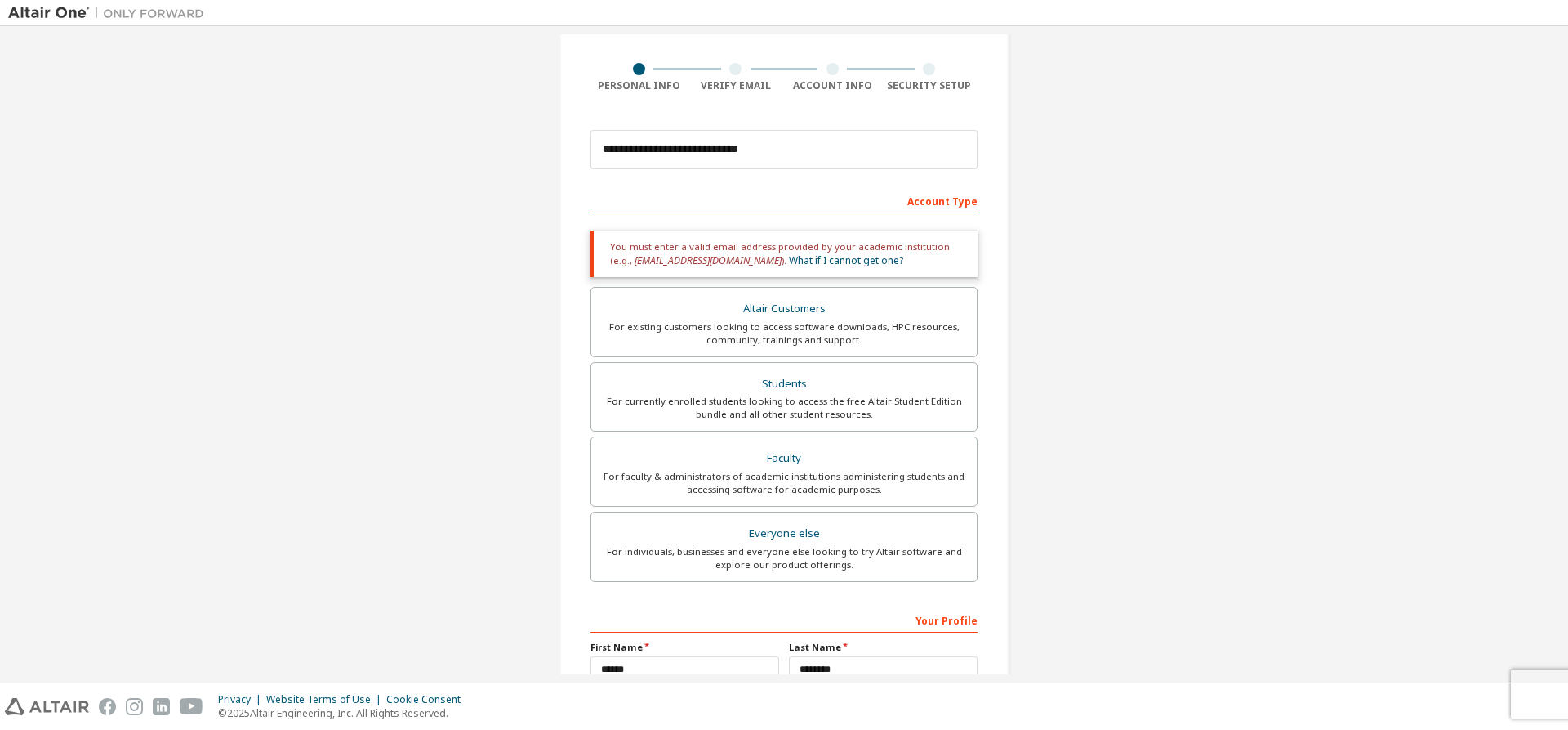
scroll to position [0, 0]
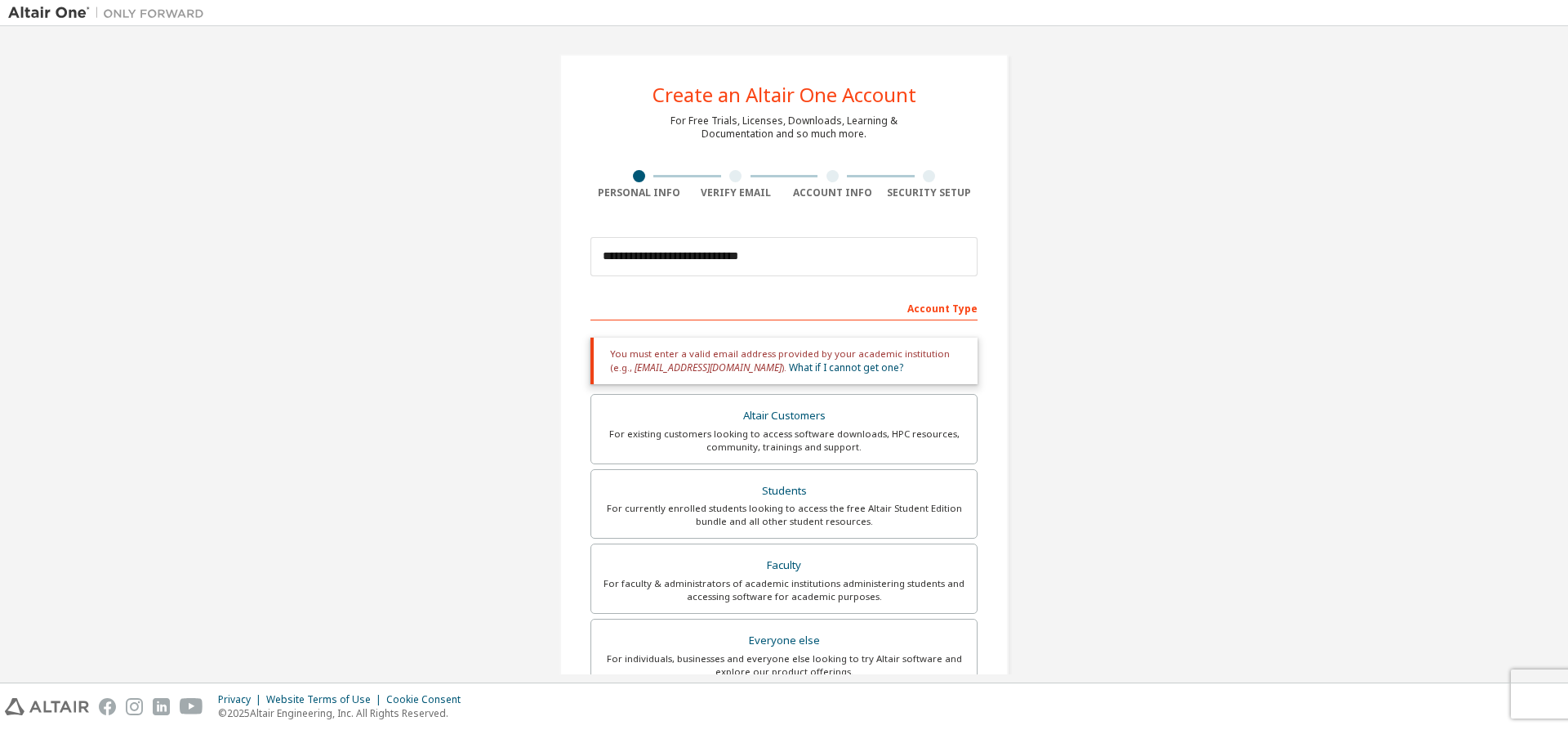
click at [730, 177] on div at bounding box center [735, 176] width 12 height 12
click at [789, 369] on link "What if I cannot get one?" at bounding box center [846, 367] width 114 height 14
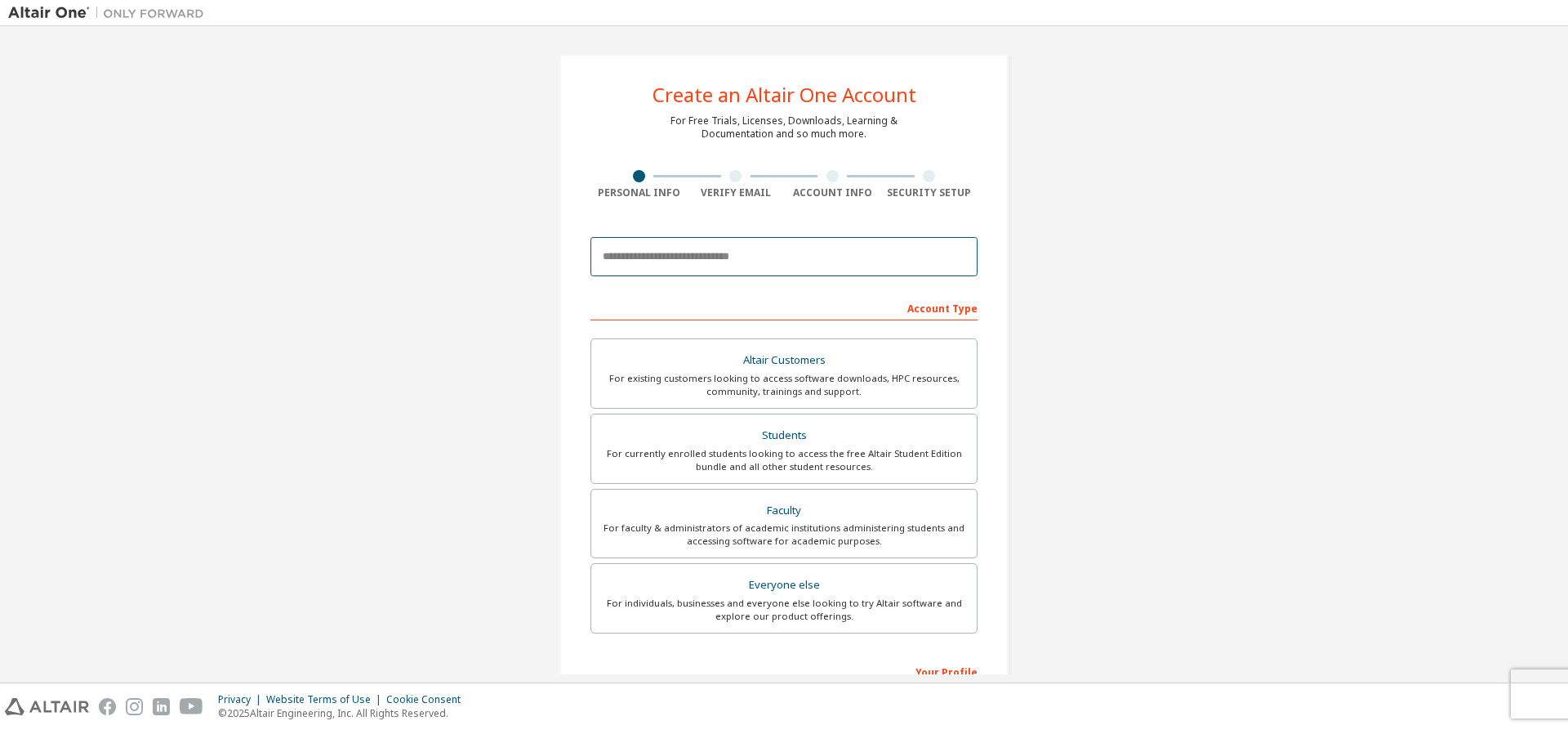
click at [639, 255] on input "email" at bounding box center [784, 256] width 387 height 39
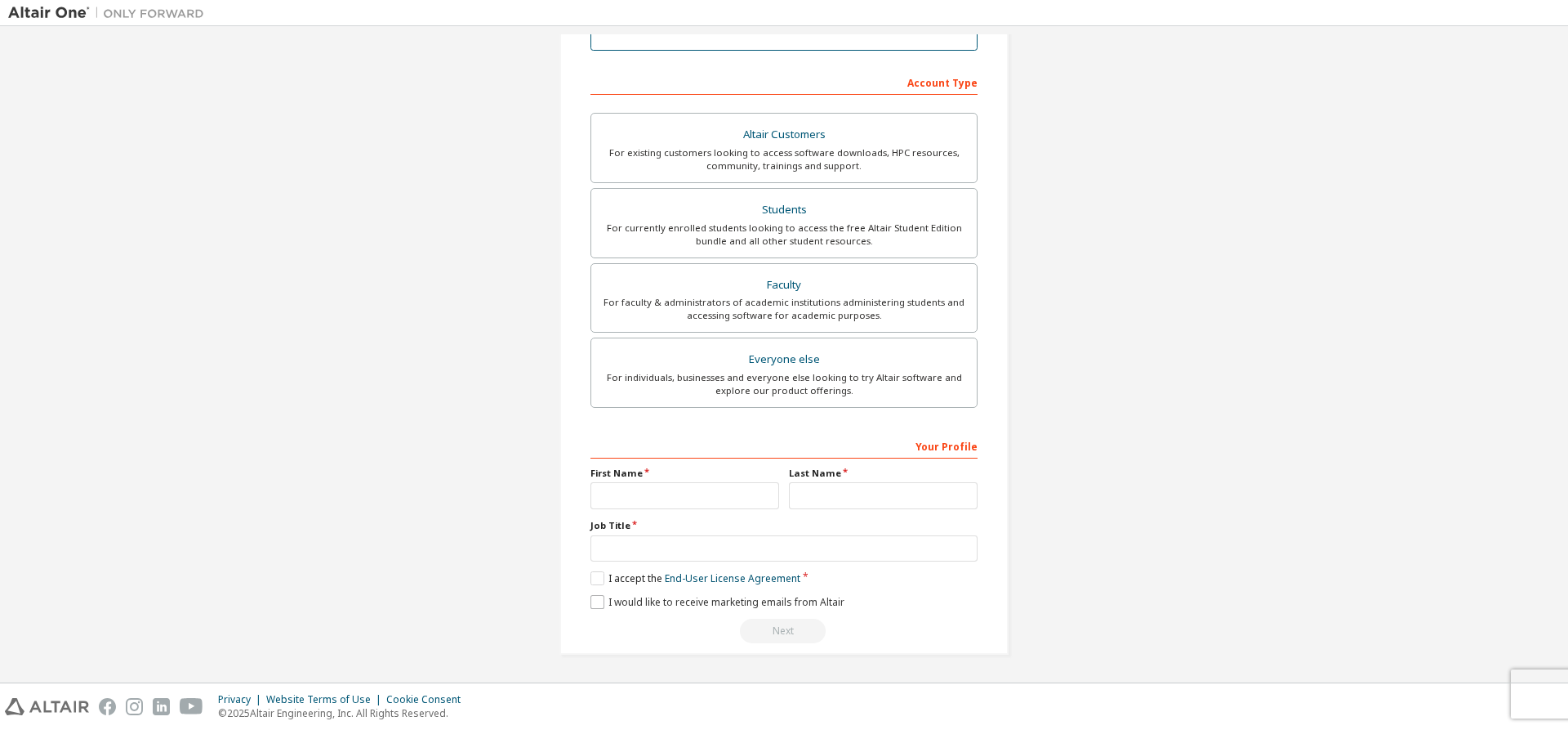
type input "*"
click at [590, 599] on label "I would like to receive marketing emails from Altair" at bounding box center [717, 602] width 254 height 14
click at [593, 584] on label "I accept the End-User License Agreement" at bounding box center [695, 577] width 210 height 14
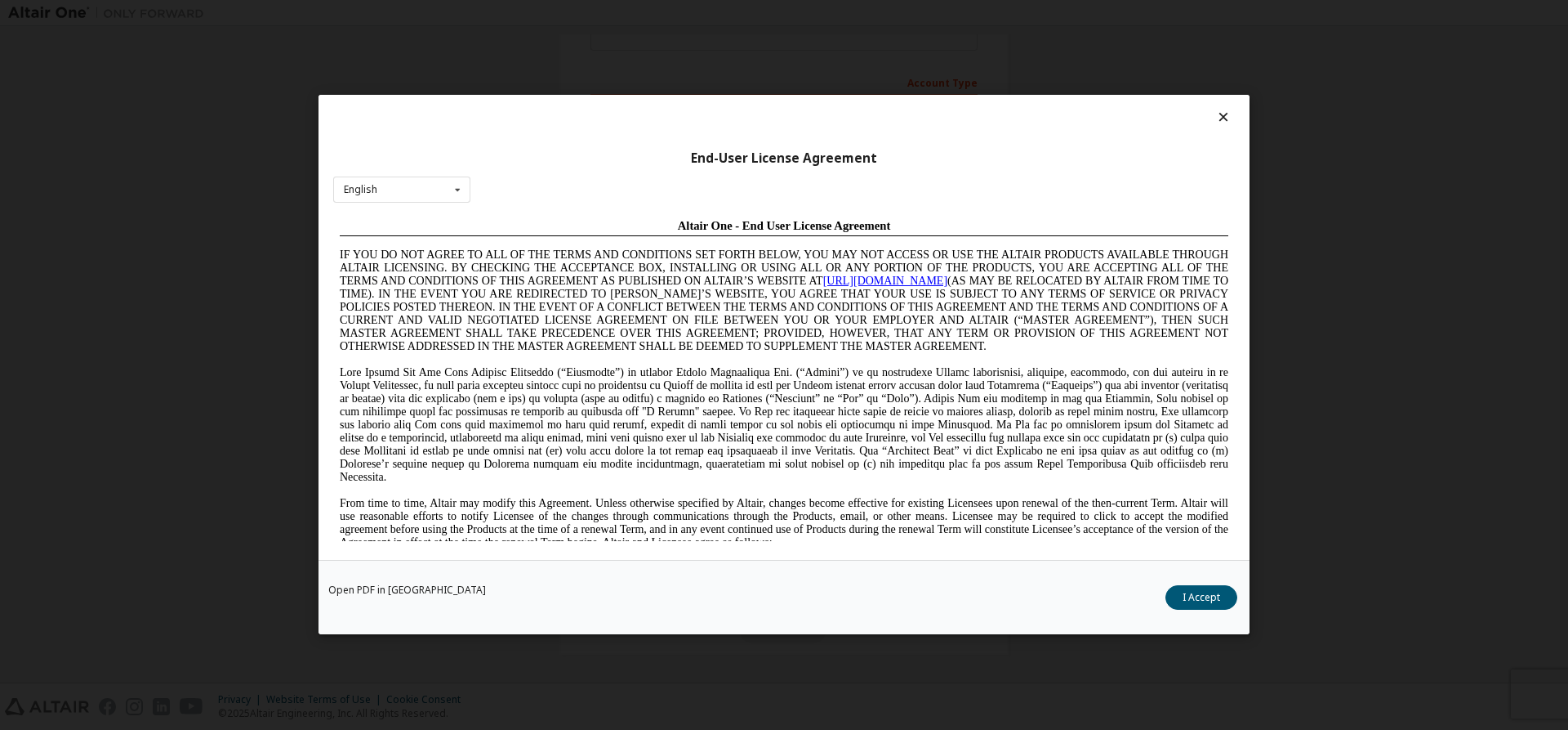
scroll to position [0, 0]
click at [1221, 591] on button "I Accept" at bounding box center [1200, 598] width 72 height 24
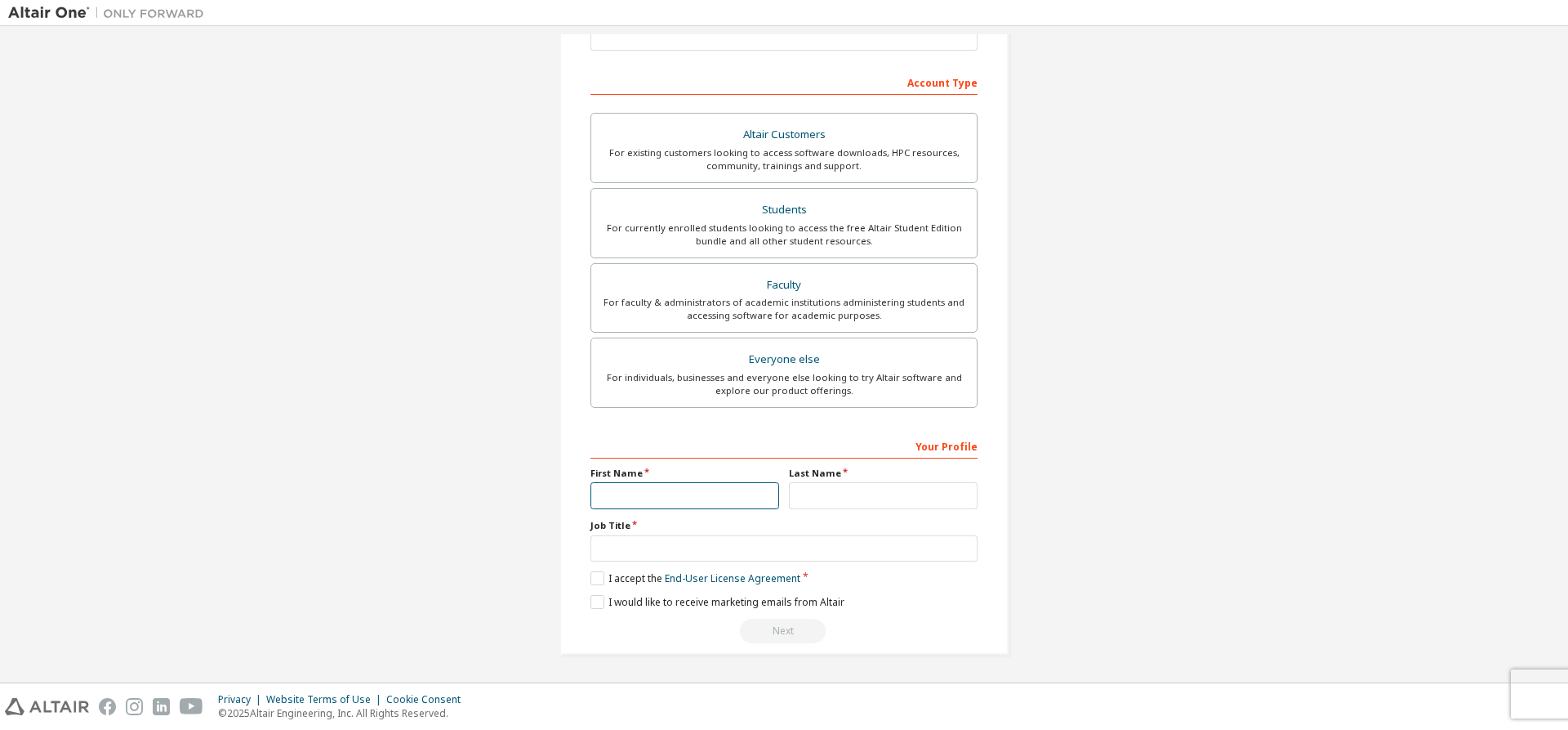
click at [721, 504] on input "text" at bounding box center [684, 495] width 189 height 27
type input "******"
click at [810, 494] on input "text" at bounding box center [883, 495] width 189 height 27
type input "********"
click at [673, 544] on input "text" at bounding box center [784, 548] width 387 height 27
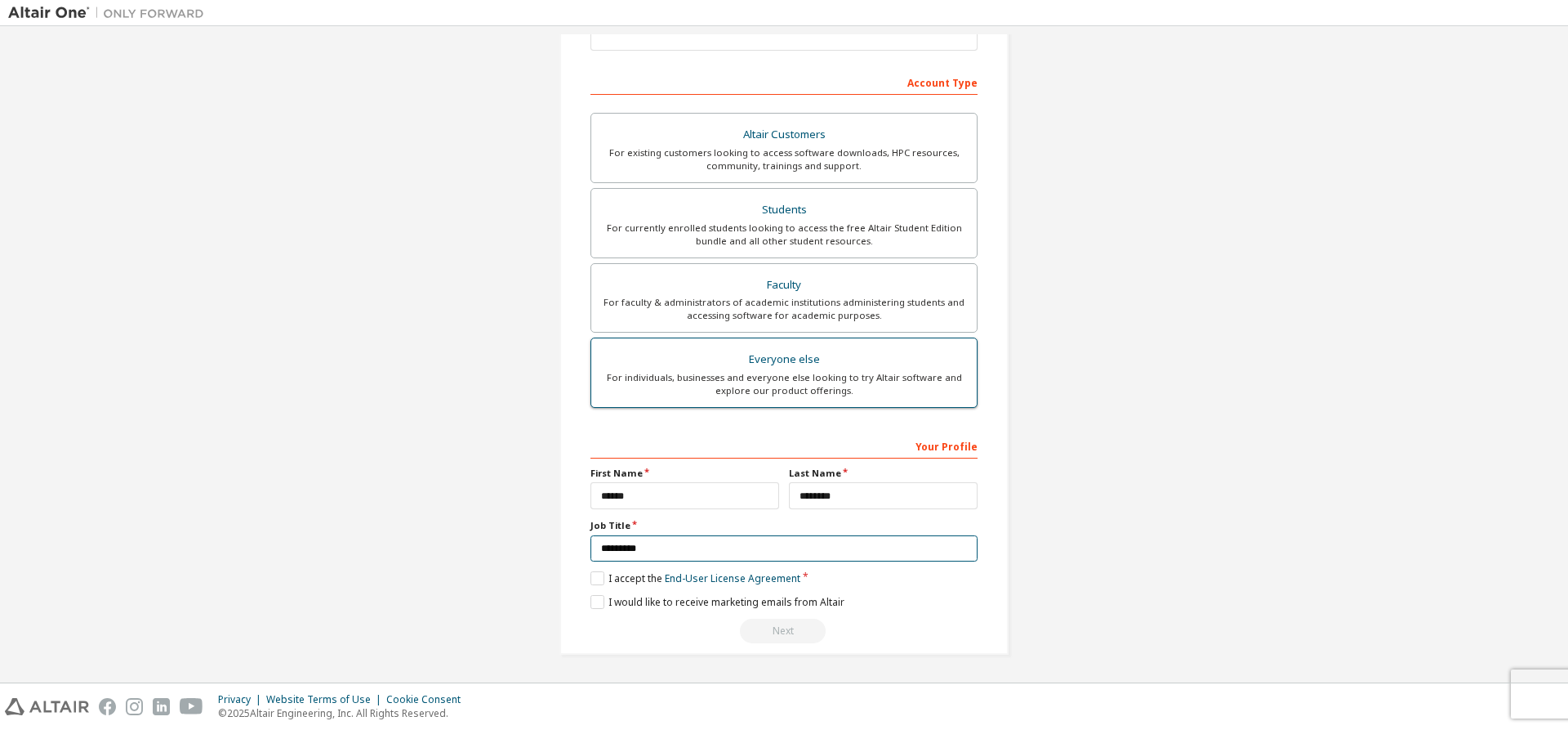
scroll to position [143, 0]
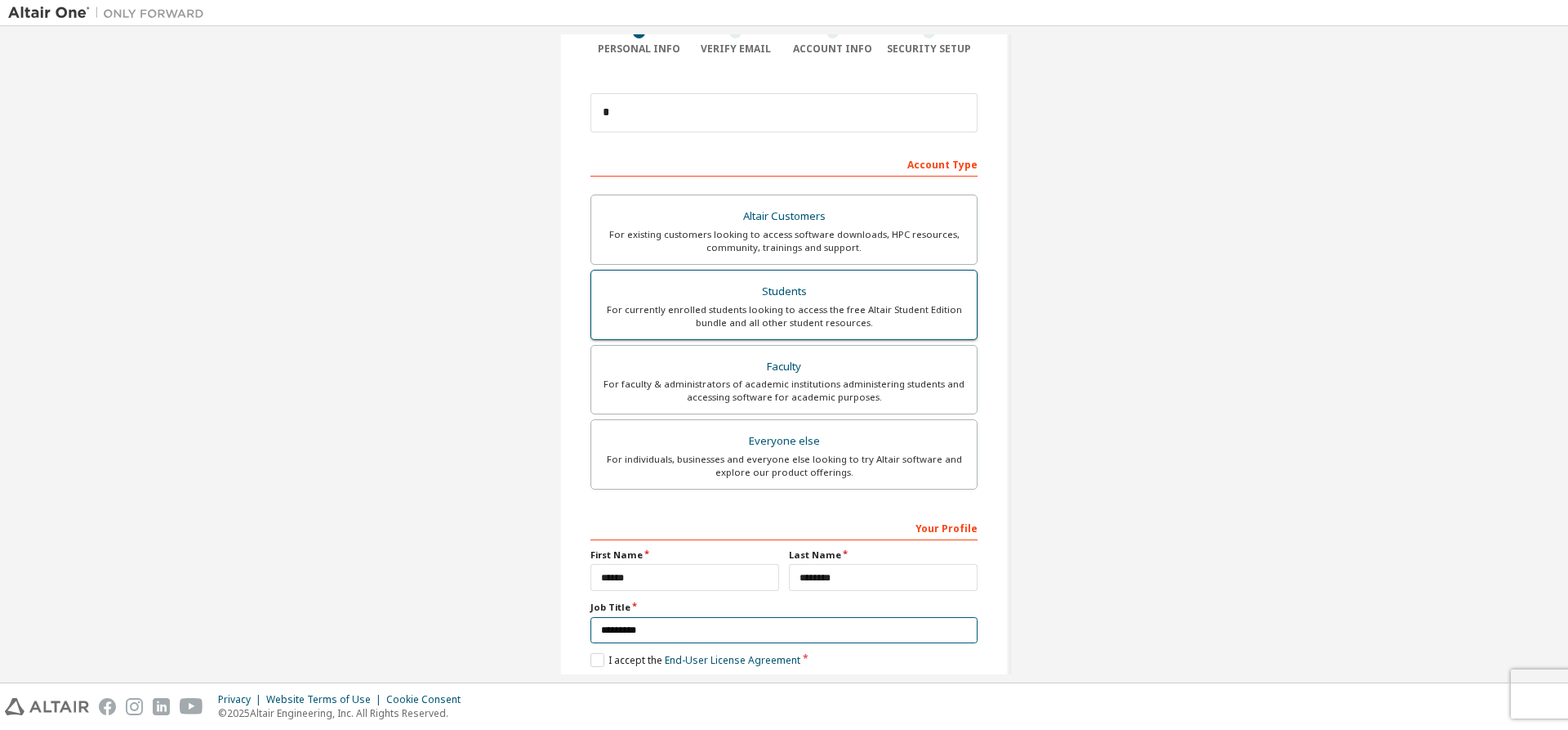
type input "*********"
click at [724, 327] on div "For currently enrolled students looking to access the free Altair Student Editi…" at bounding box center [784, 317] width 366 height 26
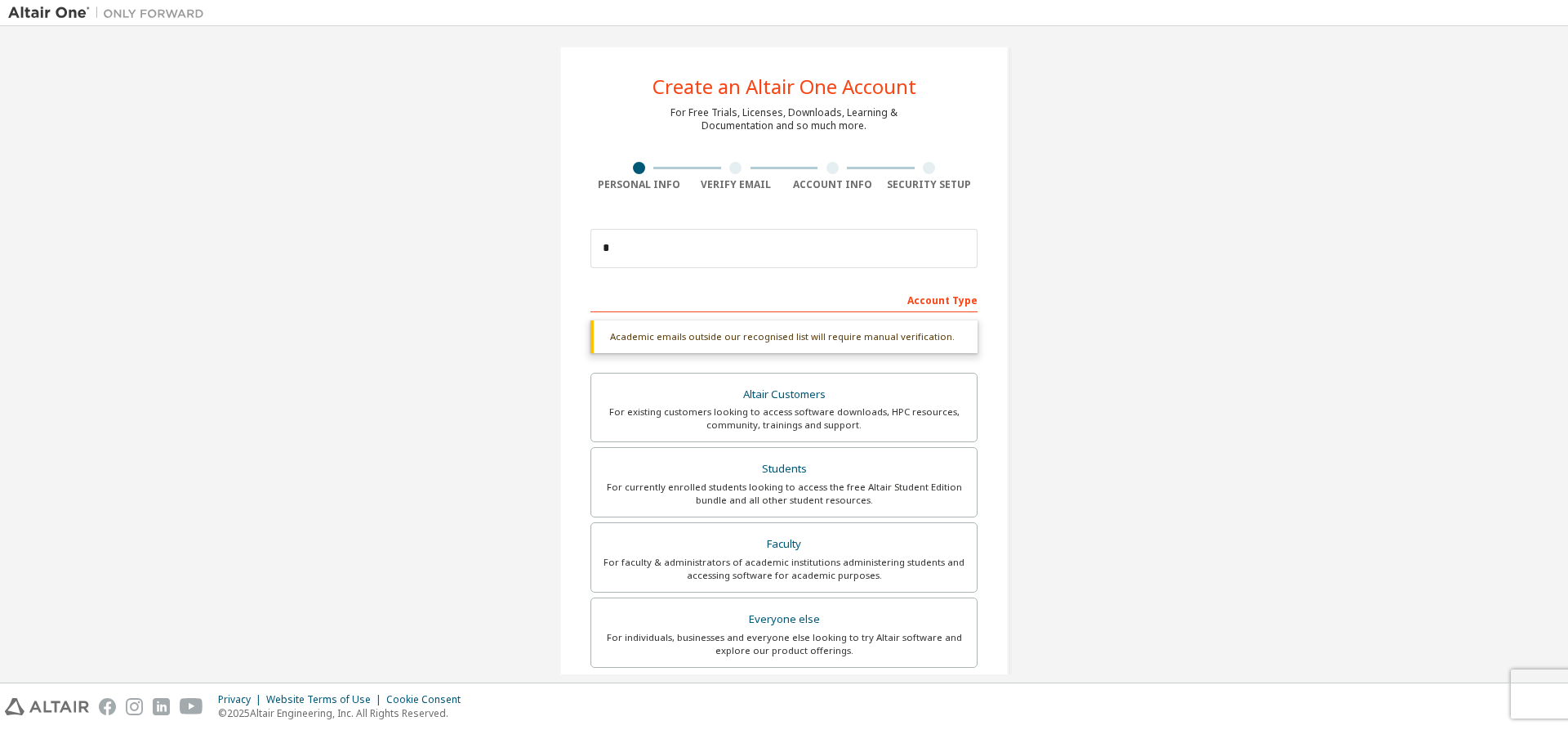
scroll to position [0, 0]
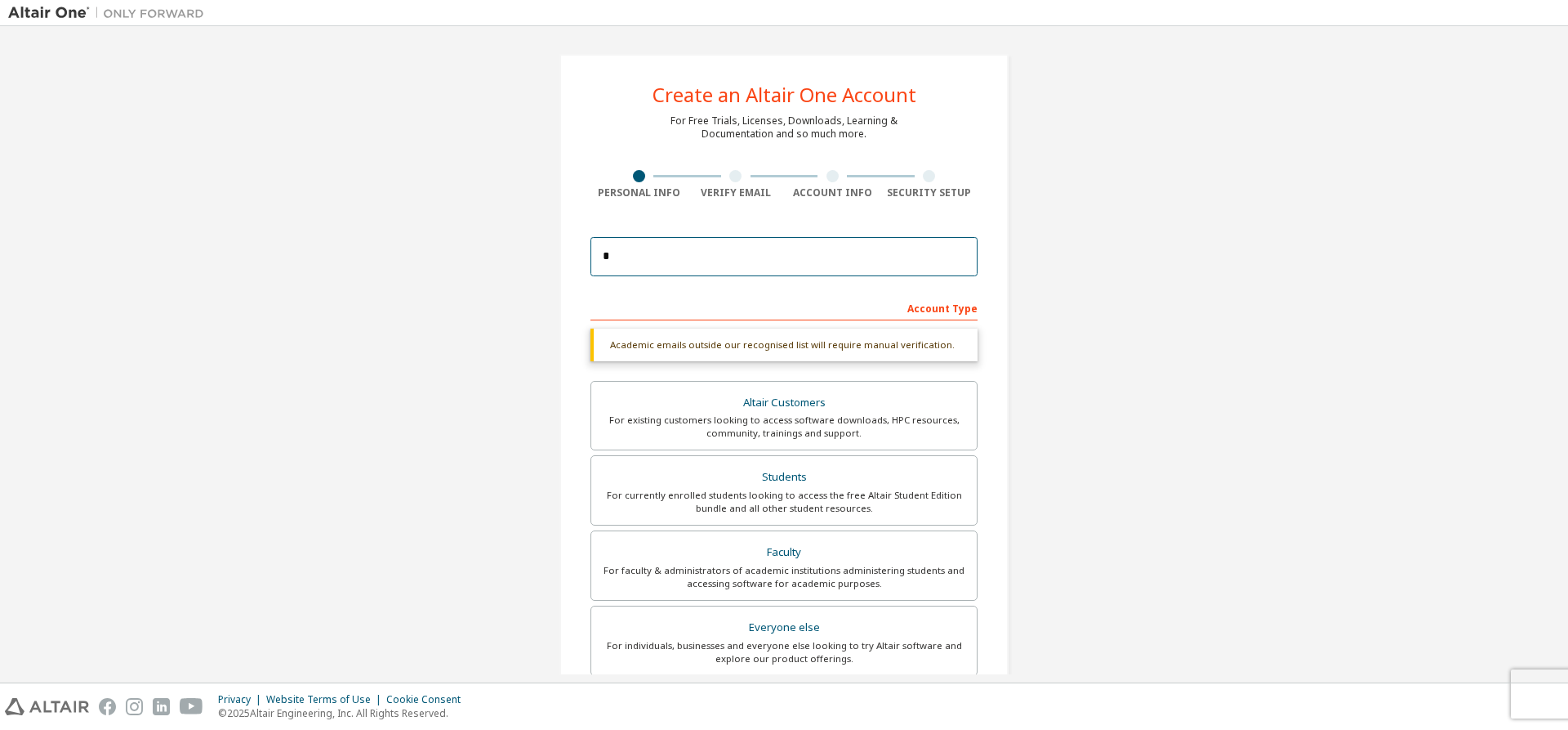
click at [687, 244] on input "*" at bounding box center [784, 256] width 387 height 39
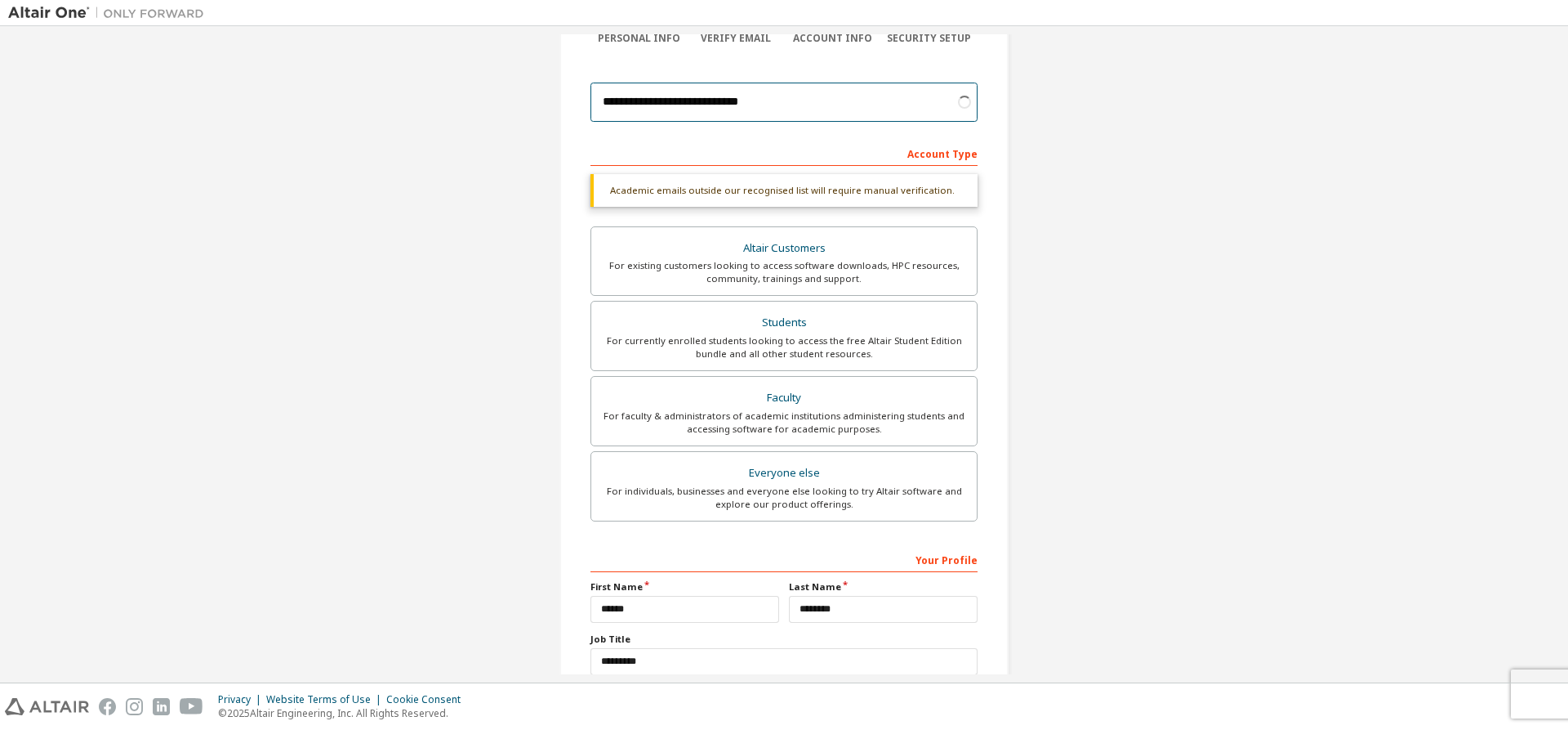
scroll to position [268, 0]
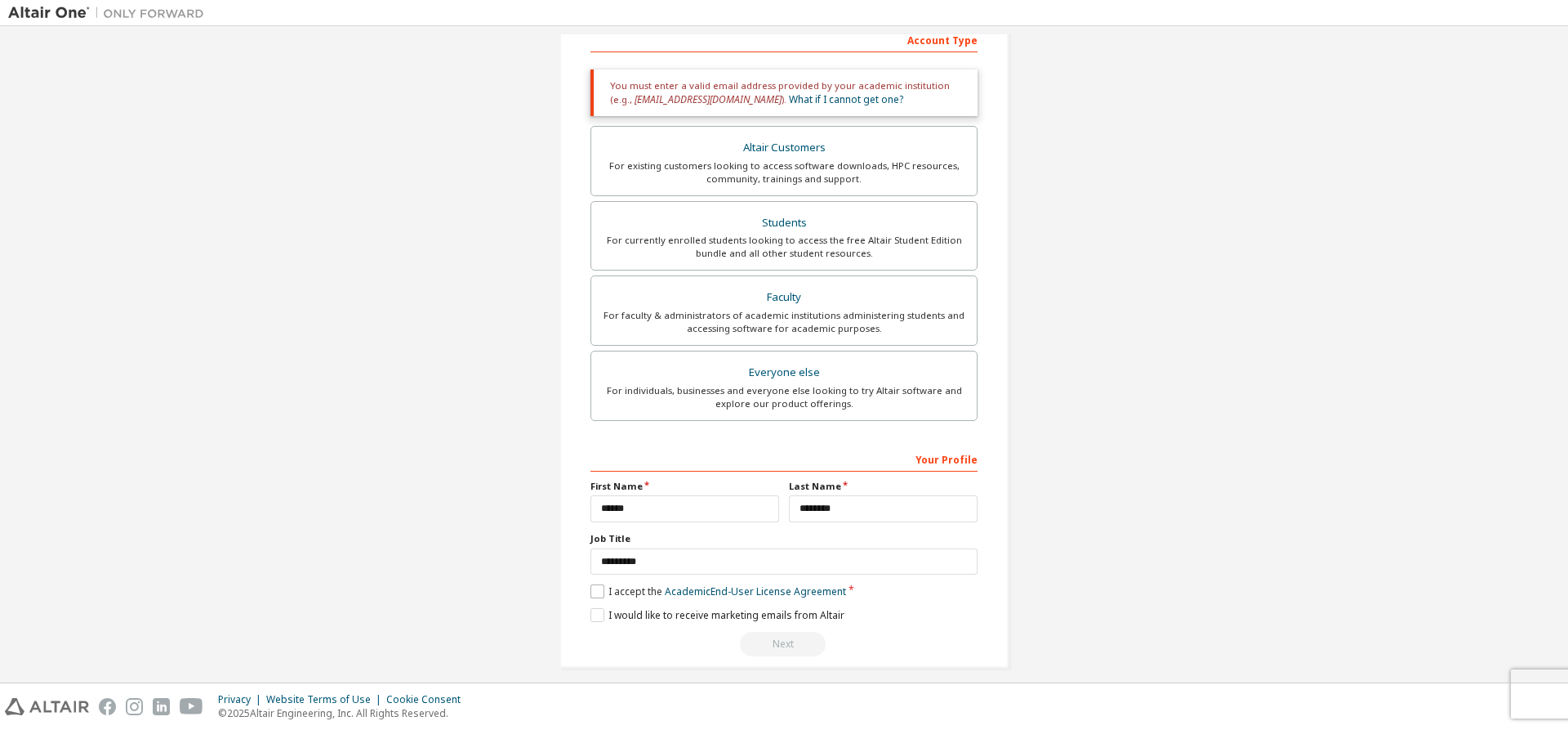
type input "**********"
click at [602, 598] on label "I accept the Academic End-User License Agreement" at bounding box center [717, 590] width 256 height 14
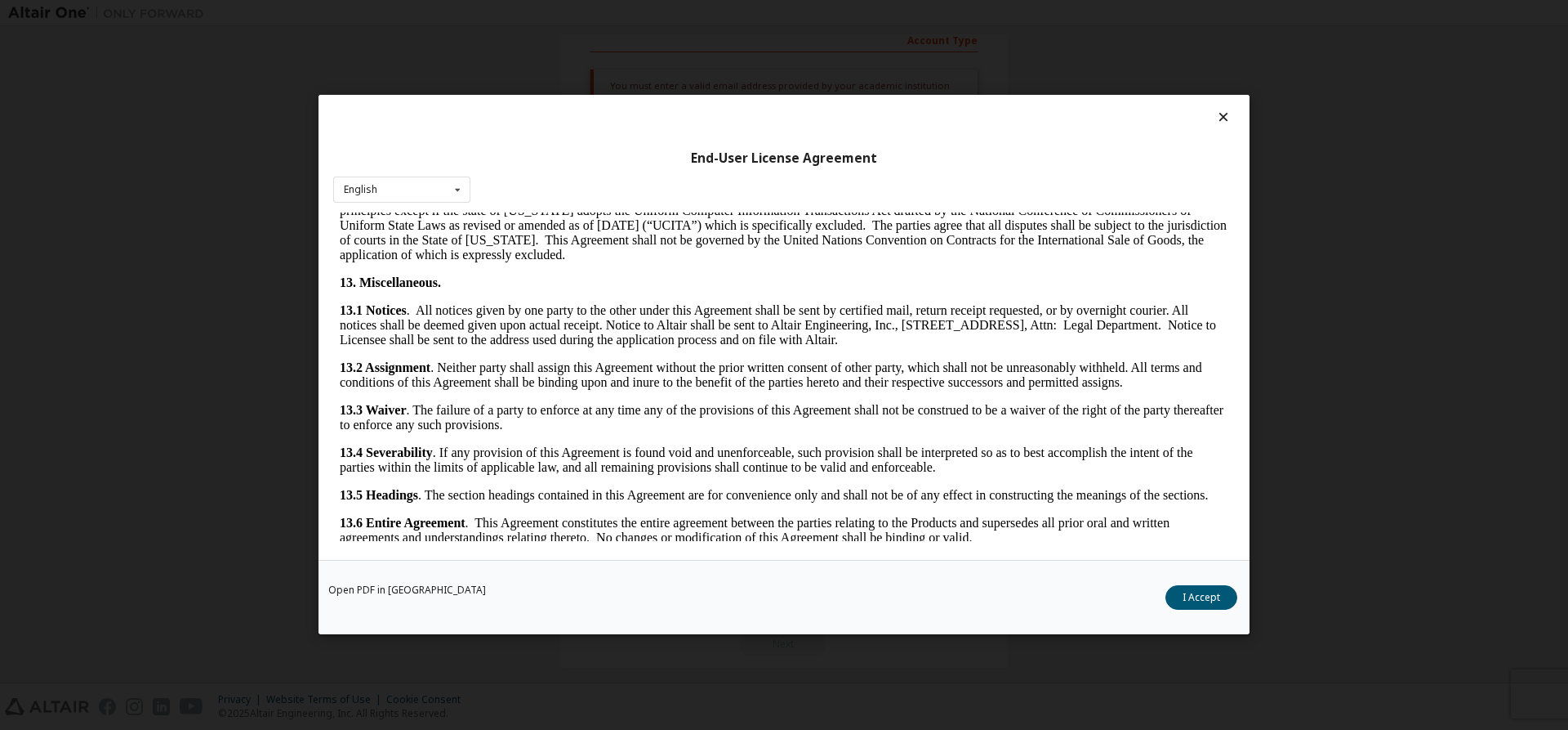
scroll to position [2471, 0]
click at [1180, 599] on button "I Accept" at bounding box center [1200, 598] width 72 height 24
